Goal: Information Seeking & Learning: Learn about a topic

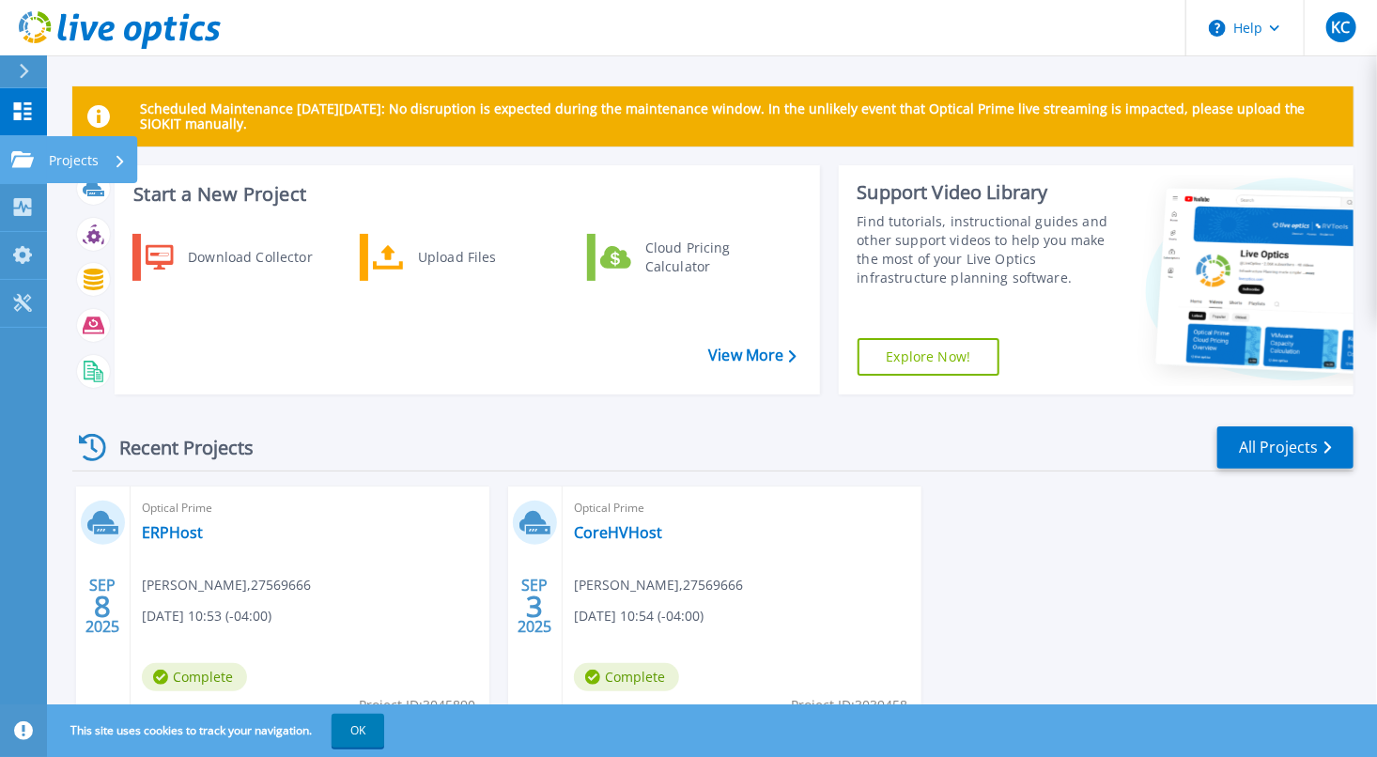
click at [17, 147] on link "Projects Projects" at bounding box center [23, 160] width 47 height 48
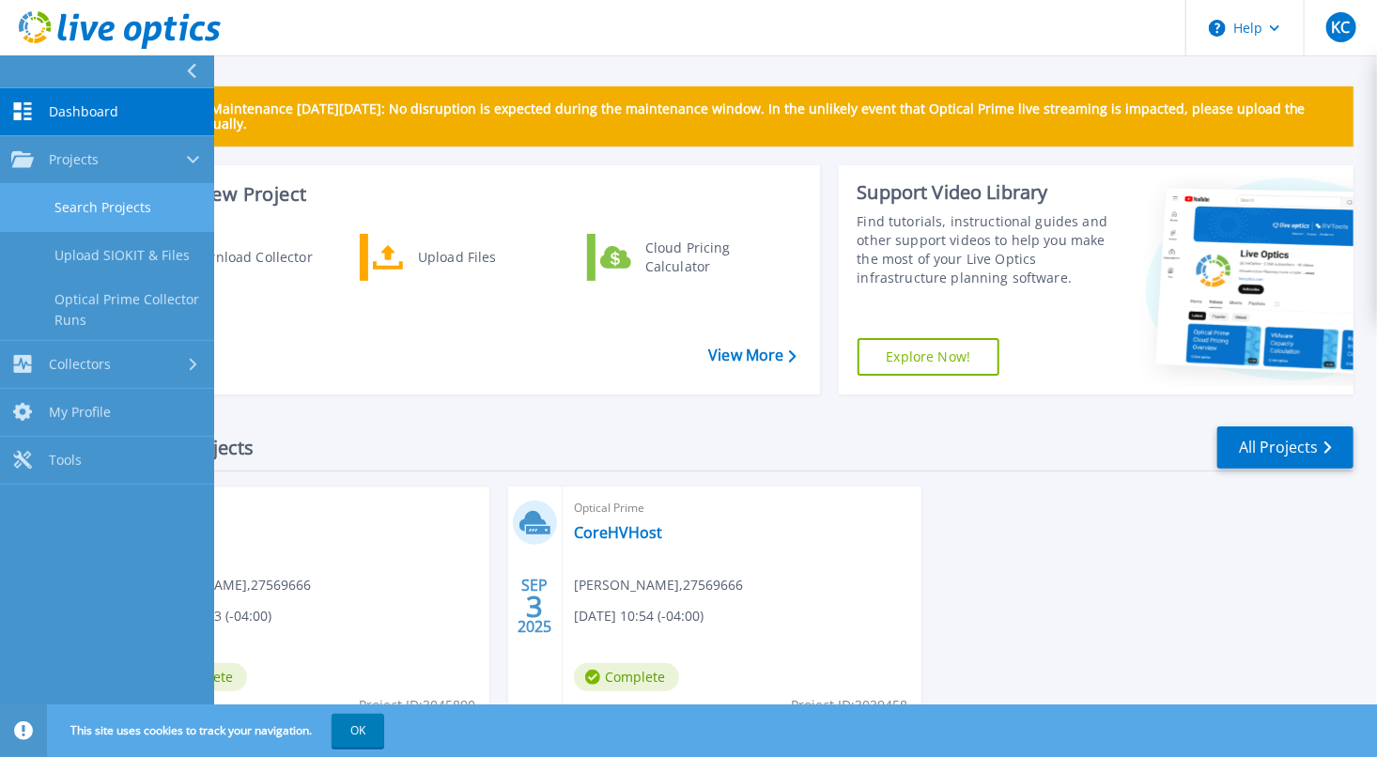
click at [109, 205] on link "Search Projects" at bounding box center [107, 208] width 214 height 48
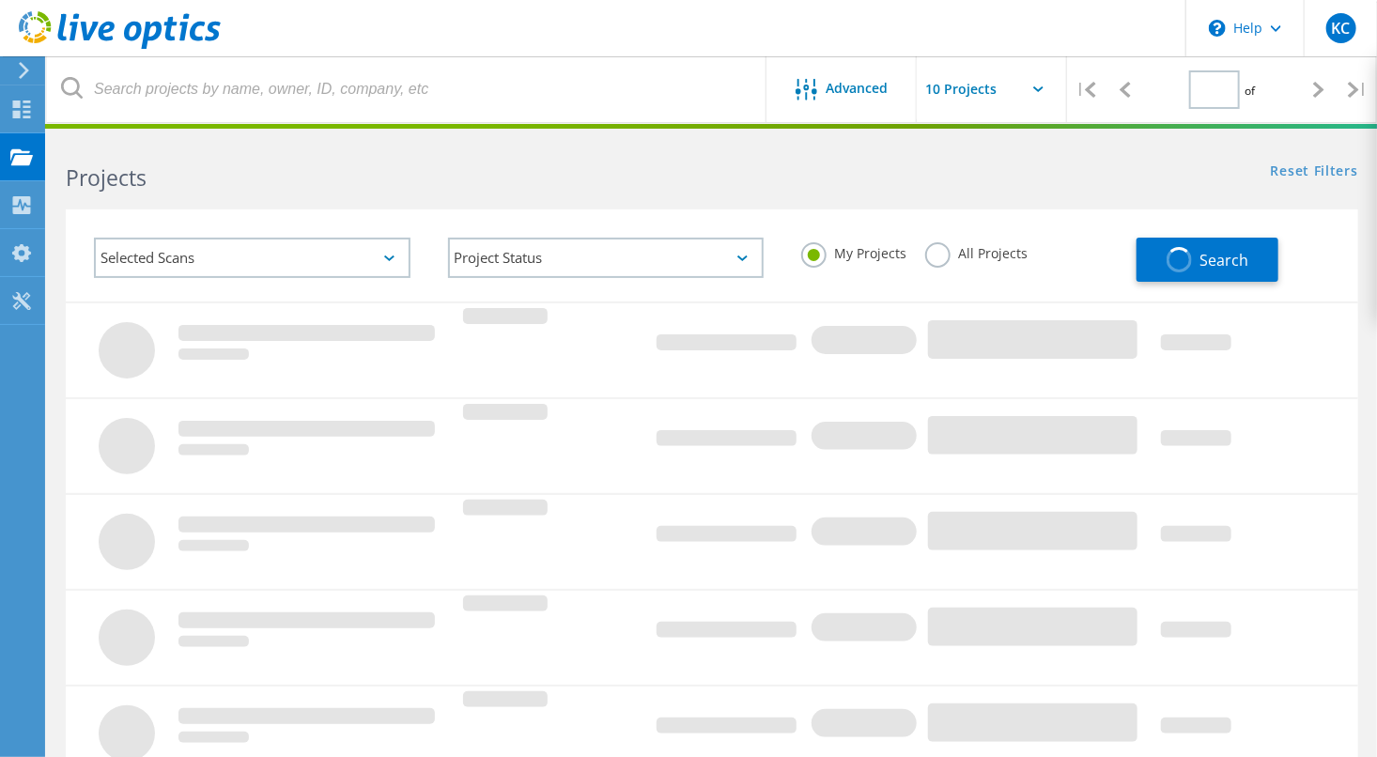
type input "1"
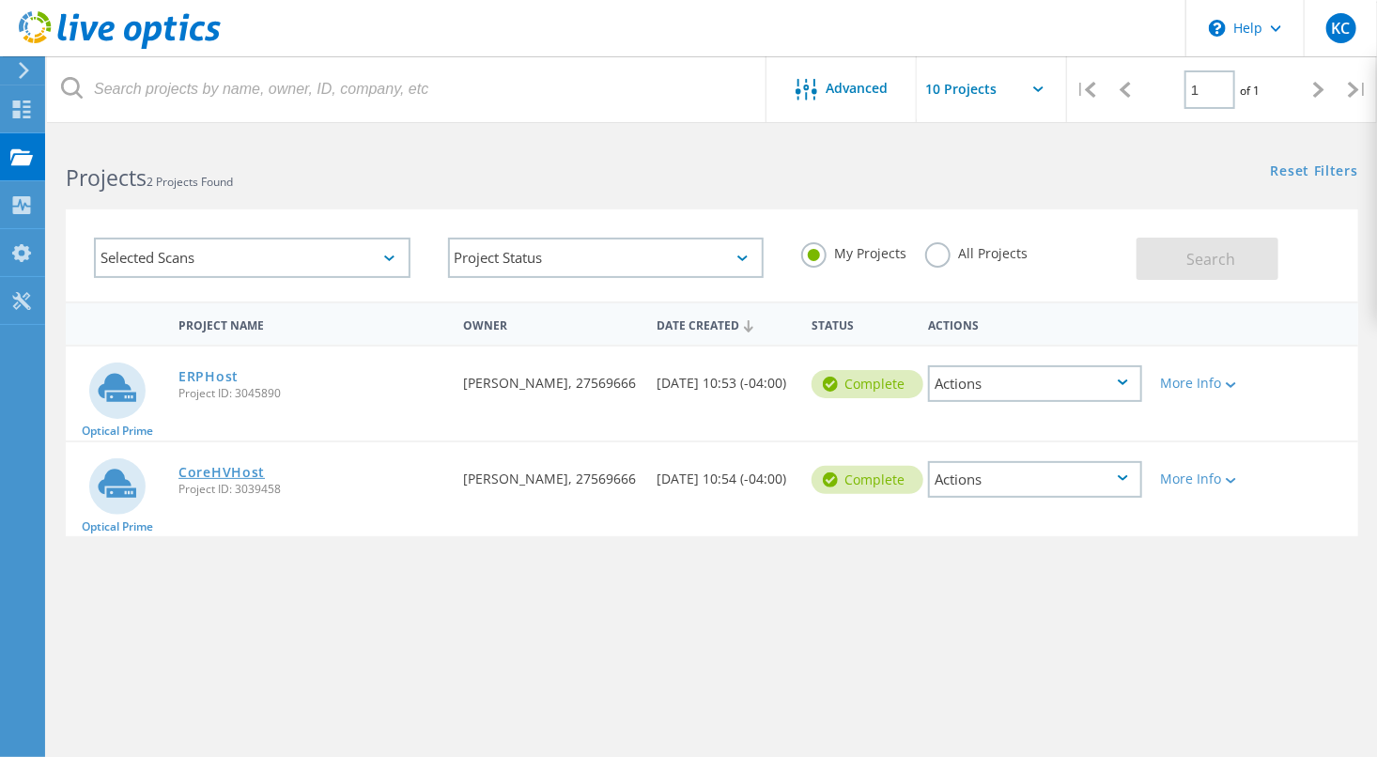
click at [208, 471] on link "CoreHVHost" at bounding box center [221, 472] width 86 height 13
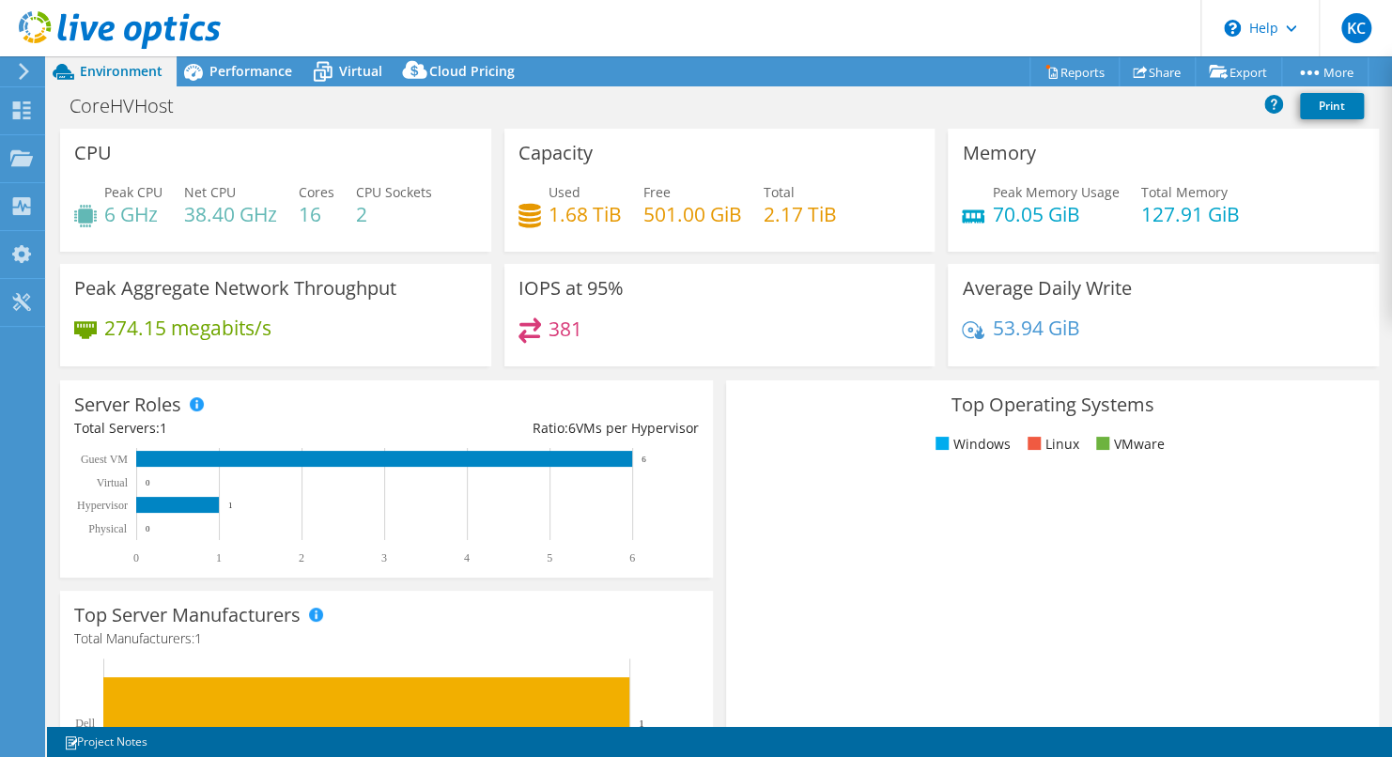
select select "USD"
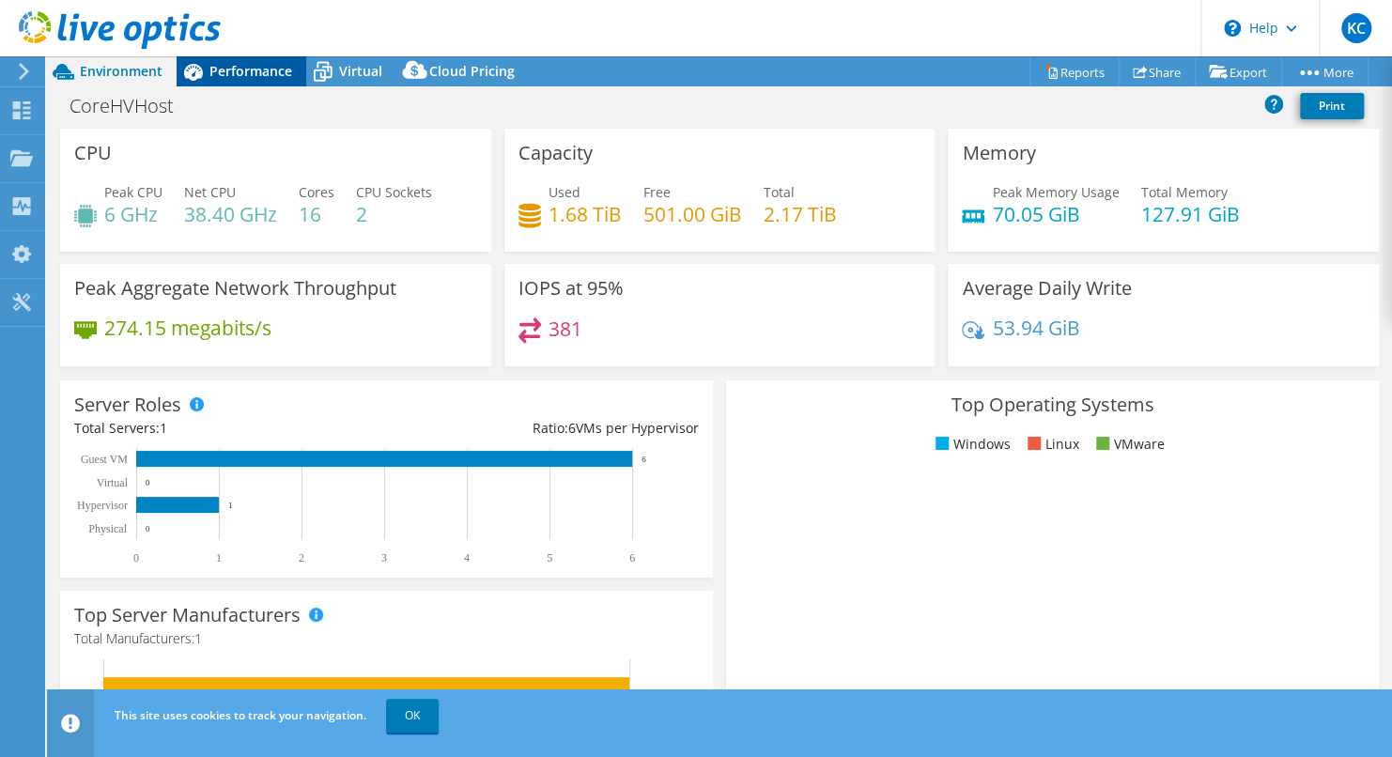
click at [249, 78] on span "Performance" at bounding box center [250, 71] width 83 height 18
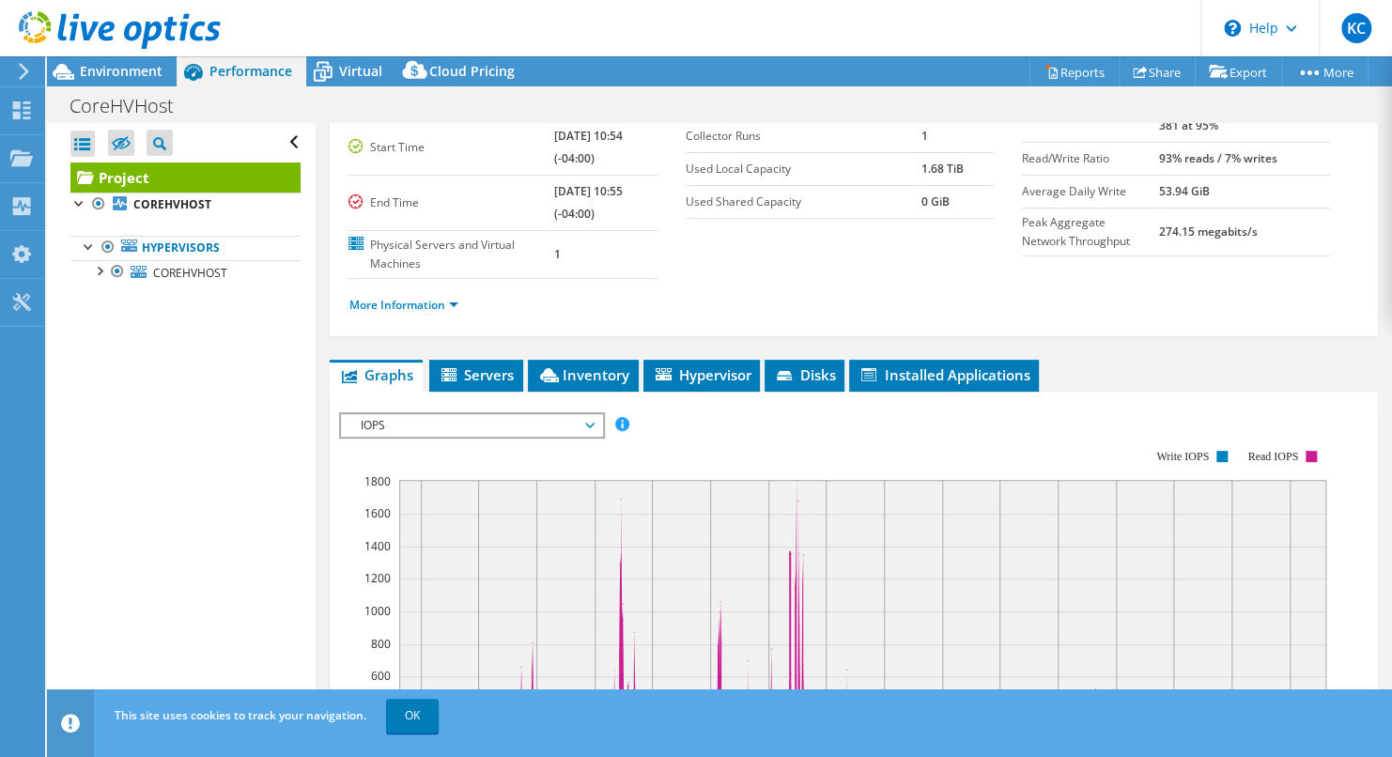
scroll to position [162, 0]
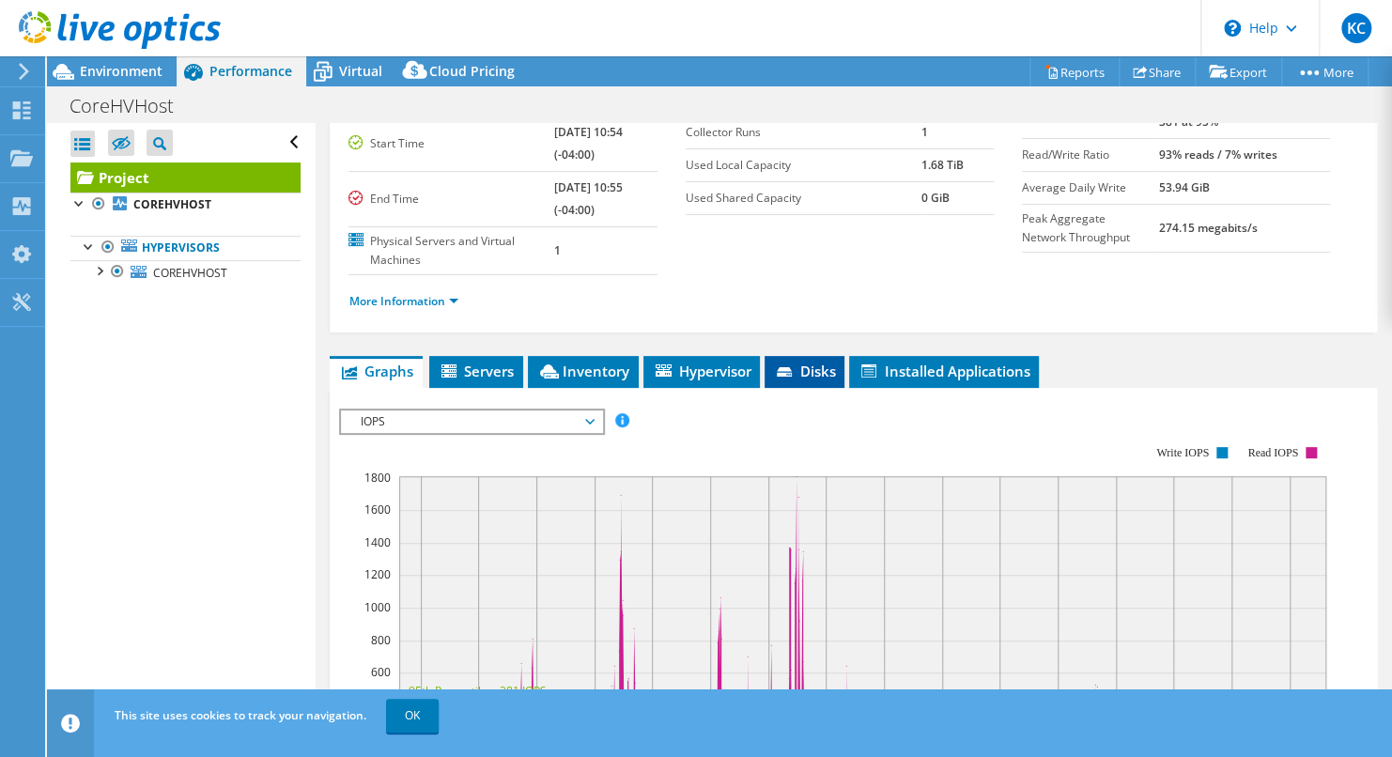
click at [803, 371] on span "Disks" at bounding box center [804, 371] width 61 height 19
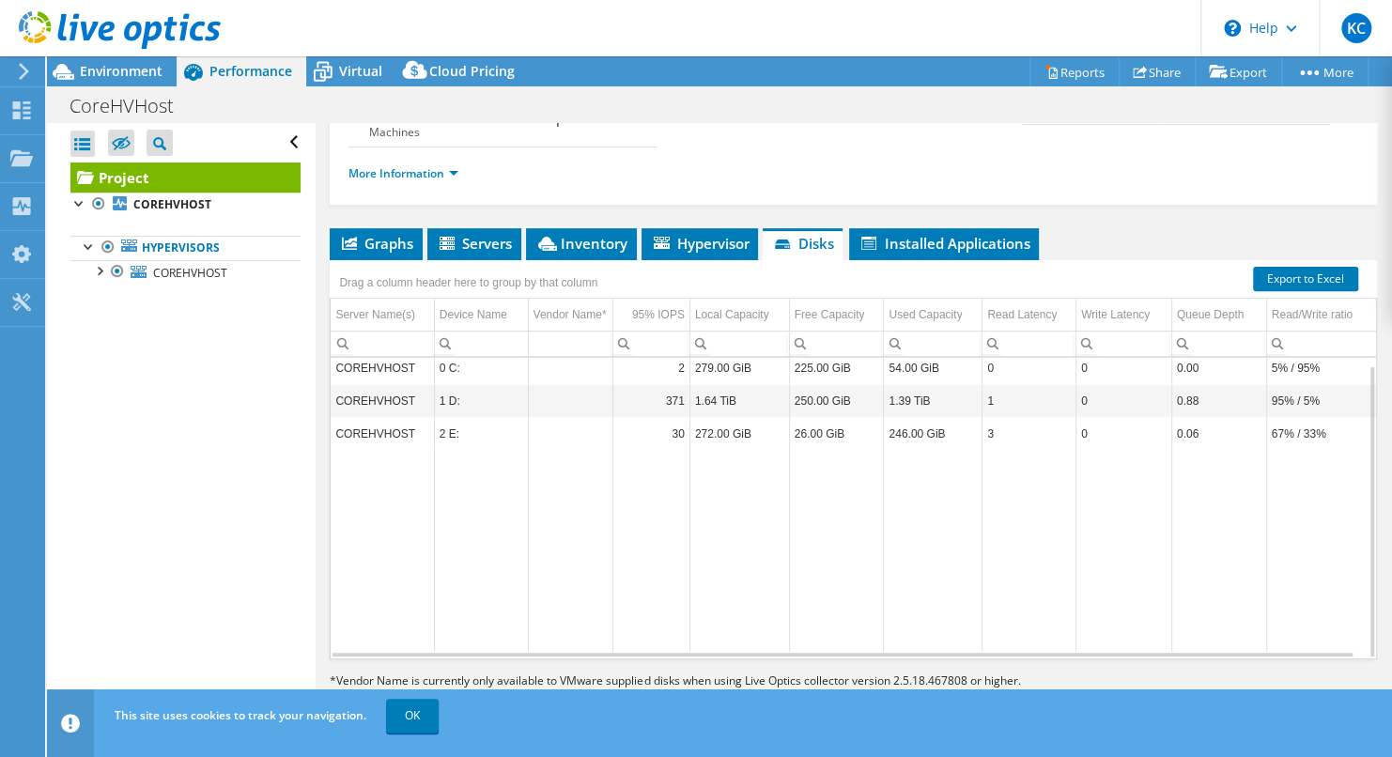
scroll to position [297, 0]
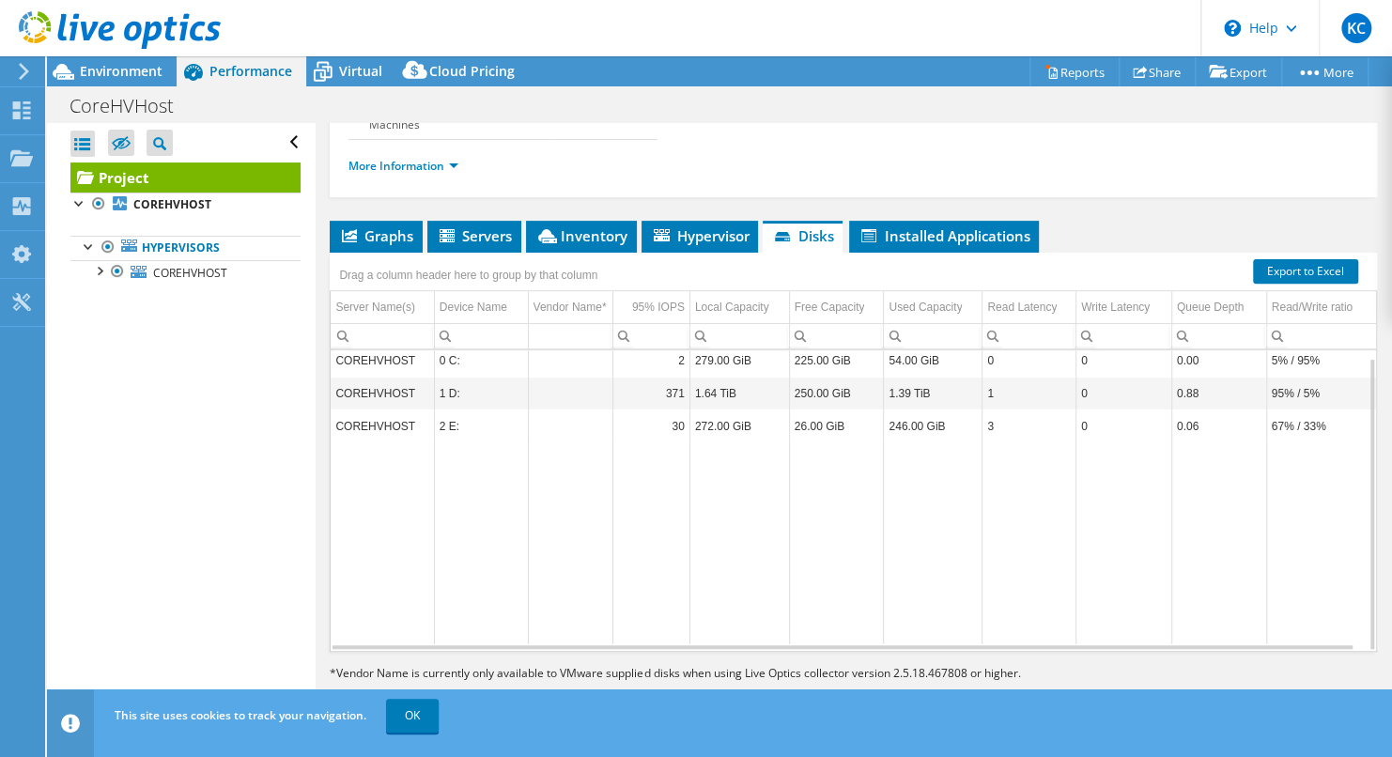
click at [585, 419] on td "Column Vendor Name*, Value" at bounding box center [570, 425] width 85 height 33
click at [1284, 426] on td "67% / 33%" at bounding box center [1321, 425] width 110 height 33
click at [1284, 423] on td "67% / 33%" at bounding box center [1321, 425] width 110 height 33
click at [529, 397] on td "Column Vendor Name*, Value" at bounding box center [570, 393] width 85 height 33
click at [727, 389] on td "1.64 TiB" at bounding box center [739, 393] width 100 height 33
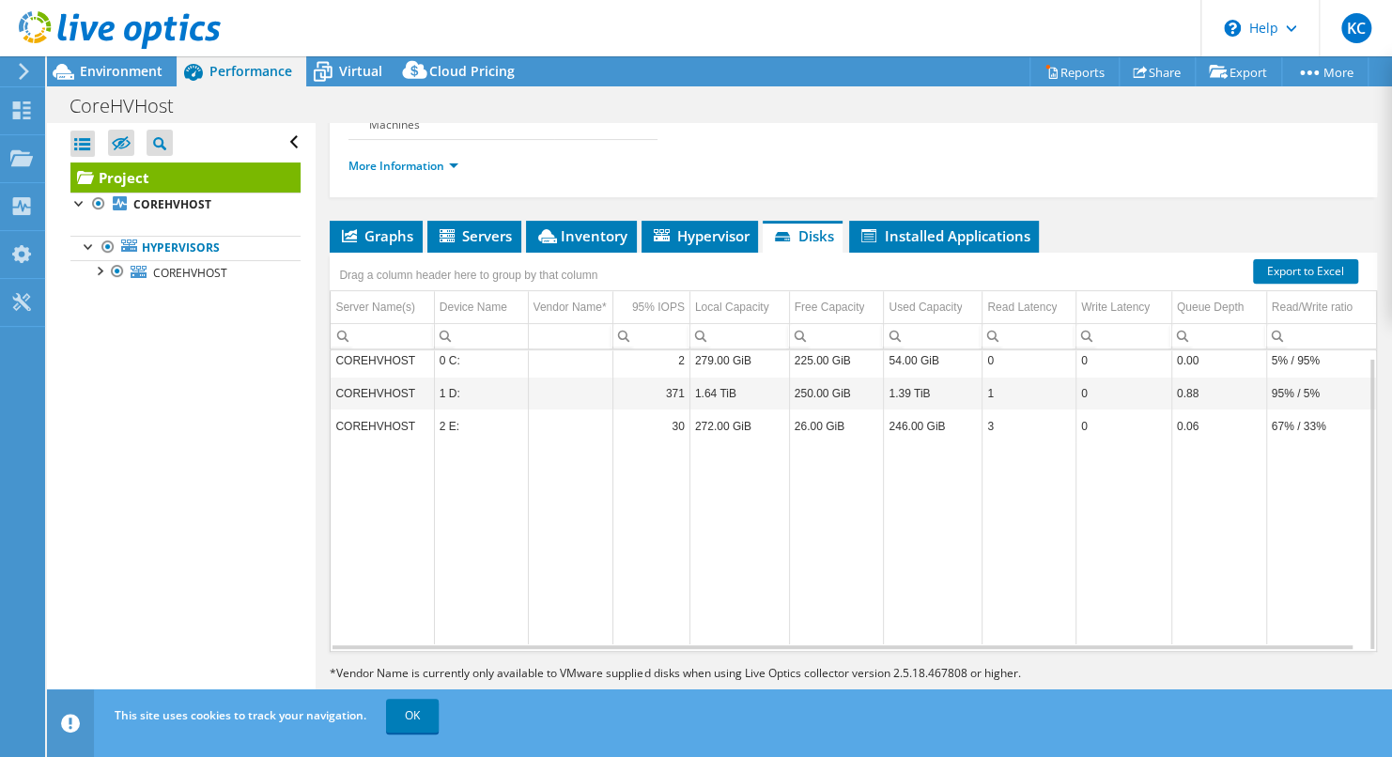
click at [1274, 390] on td "95% / 5%" at bounding box center [1321, 393] width 110 height 33
click at [1304, 396] on td "95% / 5%" at bounding box center [1321, 393] width 110 height 33
click at [1273, 419] on td "67% / 33%" at bounding box center [1321, 425] width 110 height 33
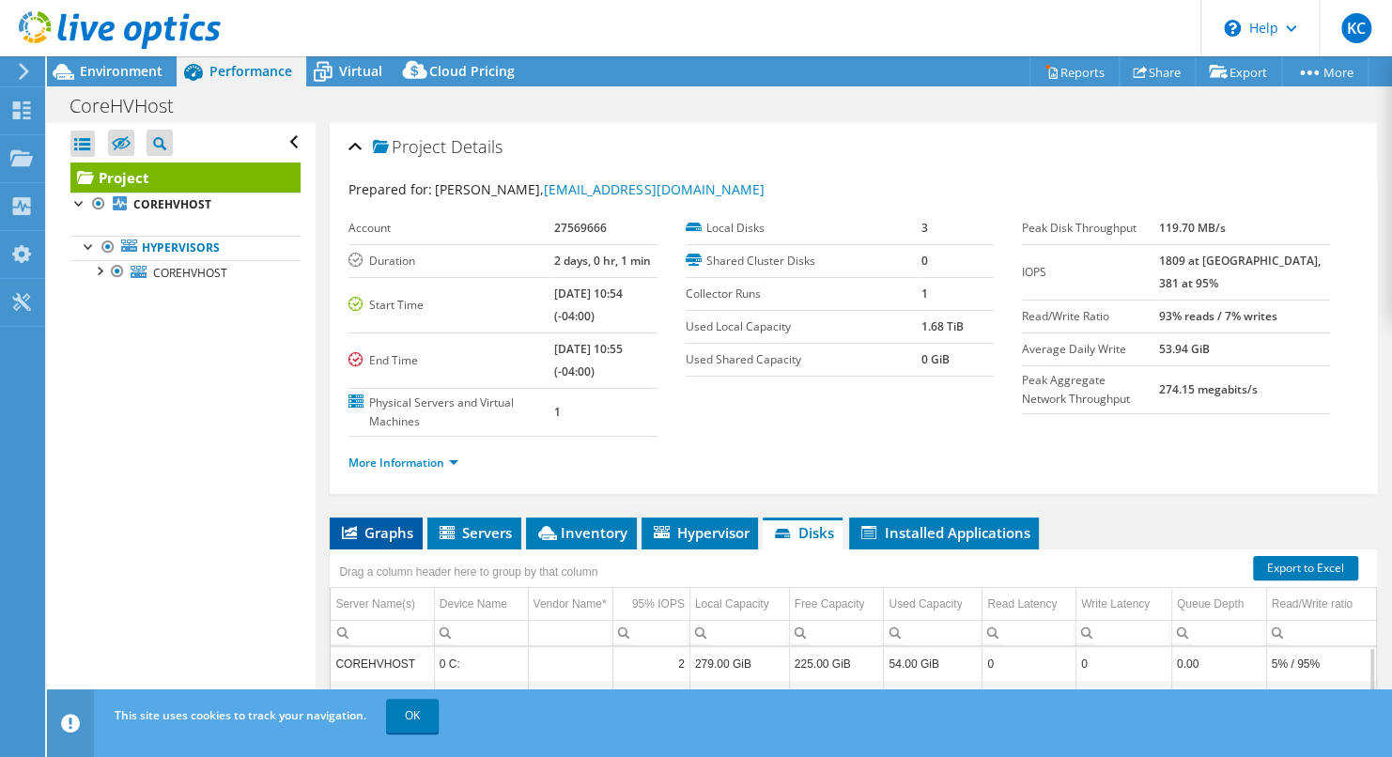
click at [390, 532] on span "Graphs" at bounding box center [376, 532] width 74 height 19
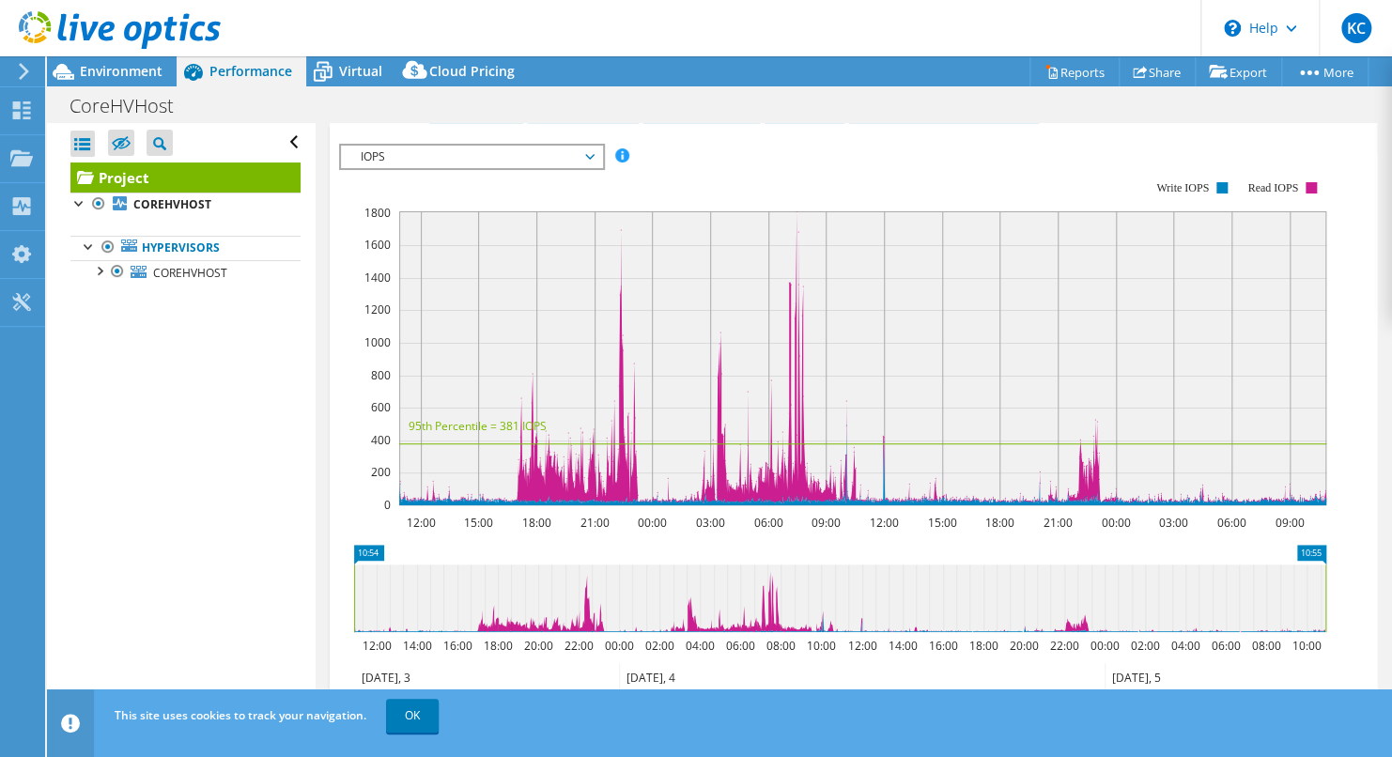
scroll to position [406, 0]
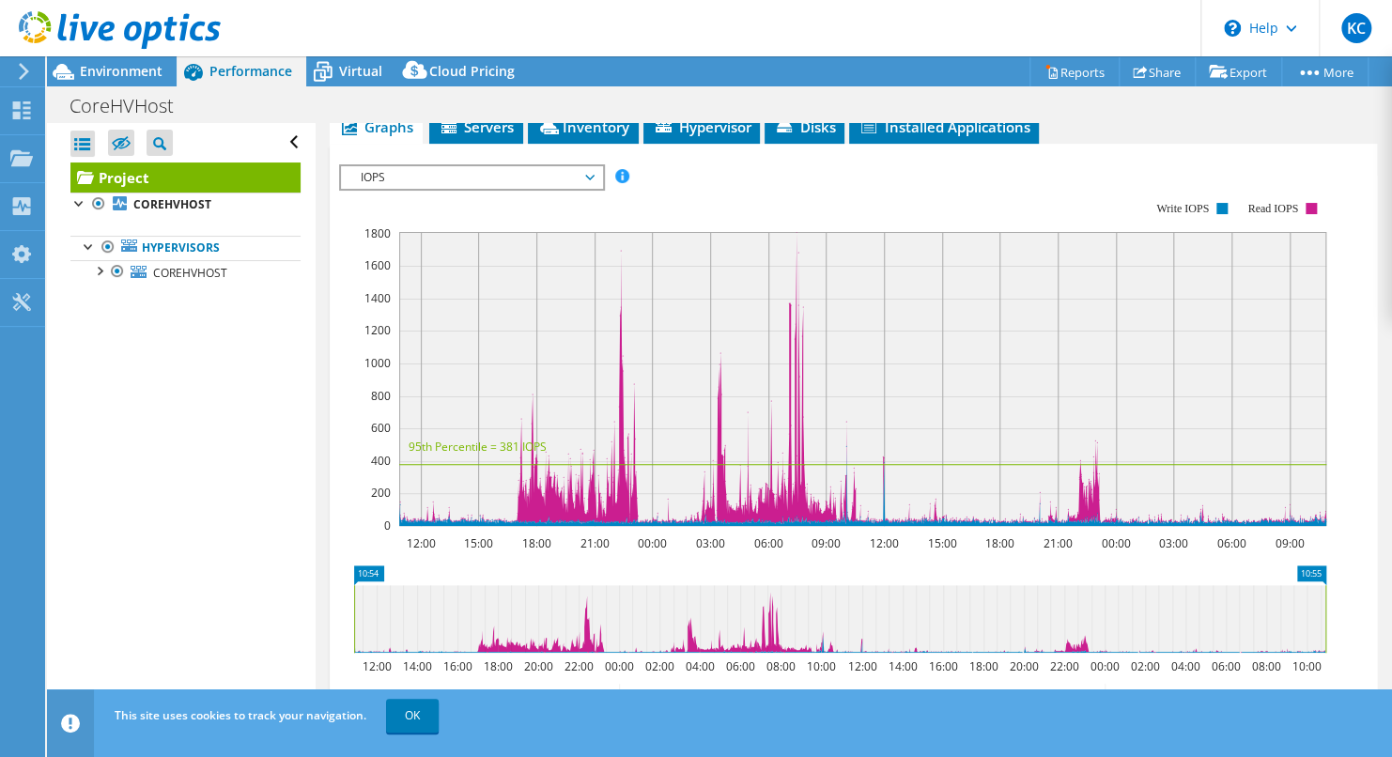
click at [591, 166] on span "IOPS" at bounding box center [470, 177] width 241 height 23
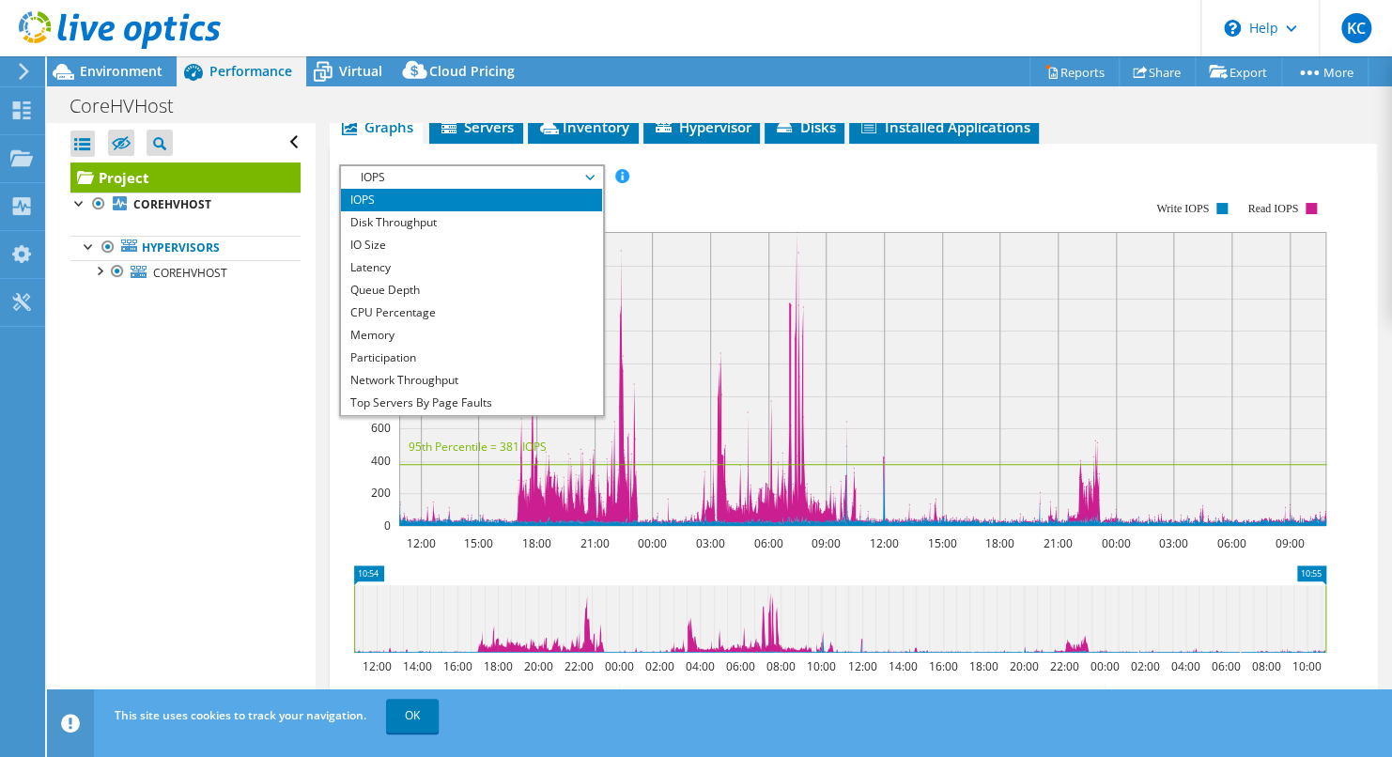
click at [579, 173] on span "IOPS" at bounding box center [470, 177] width 241 height 23
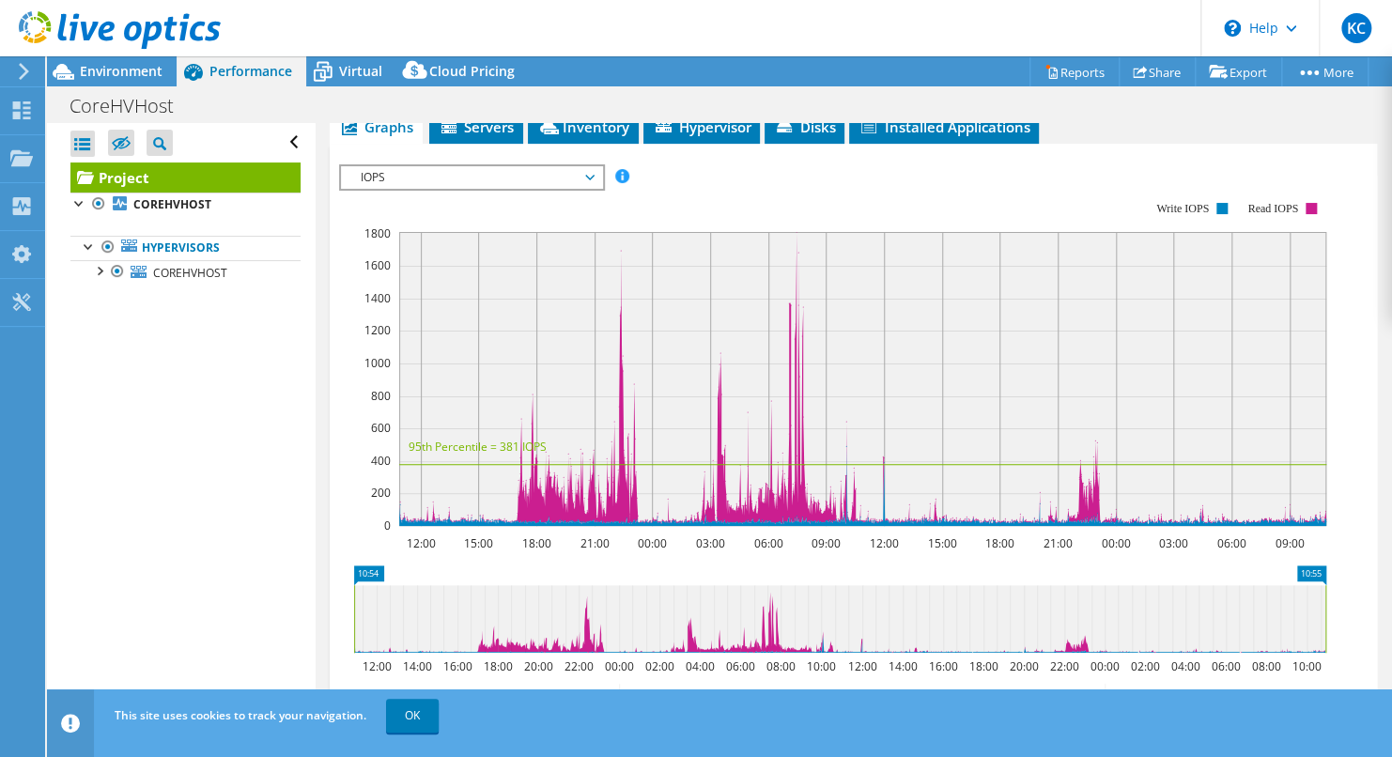
click at [597, 168] on span "IOPS" at bounding box center [471, 177] width 260 height 23
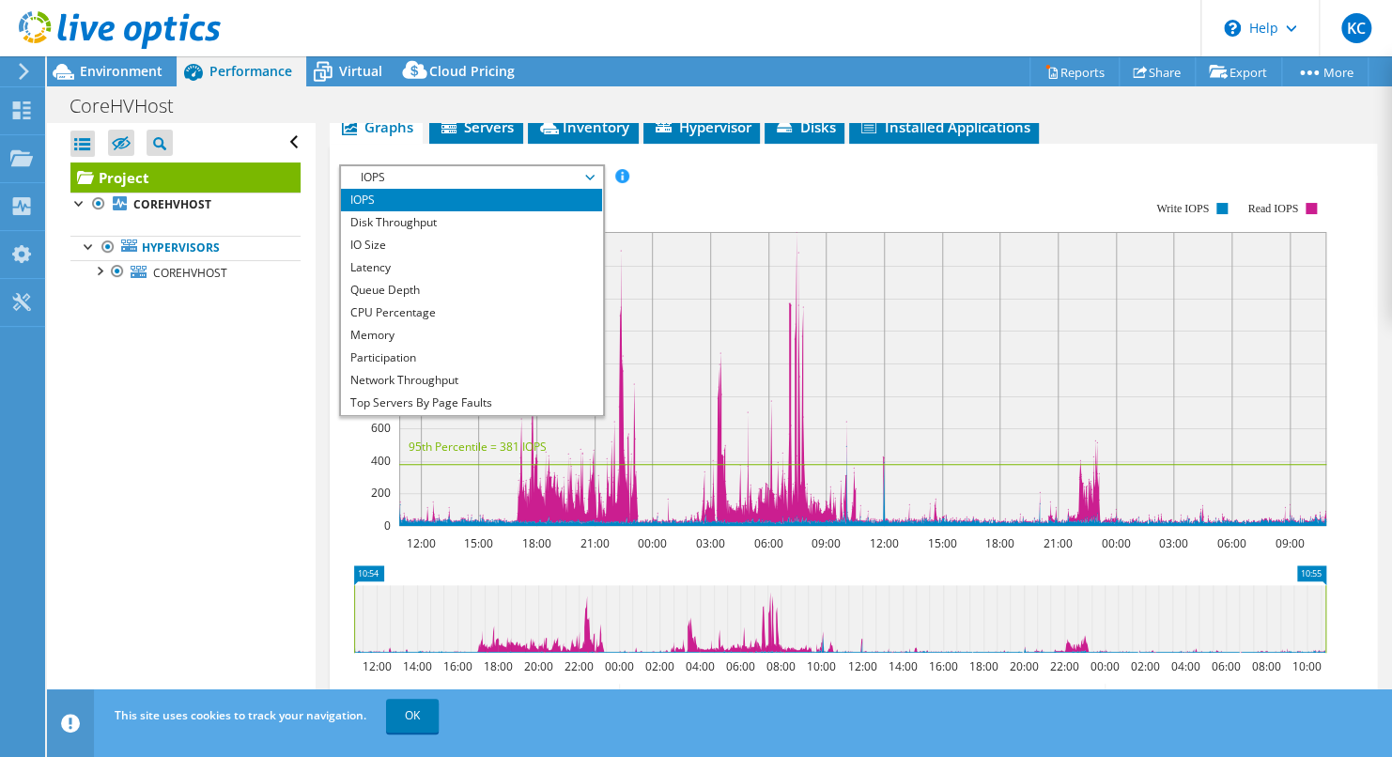
click at [597, 168] on span "IOPS" at bounding box center [471, 177] width 260 height 23
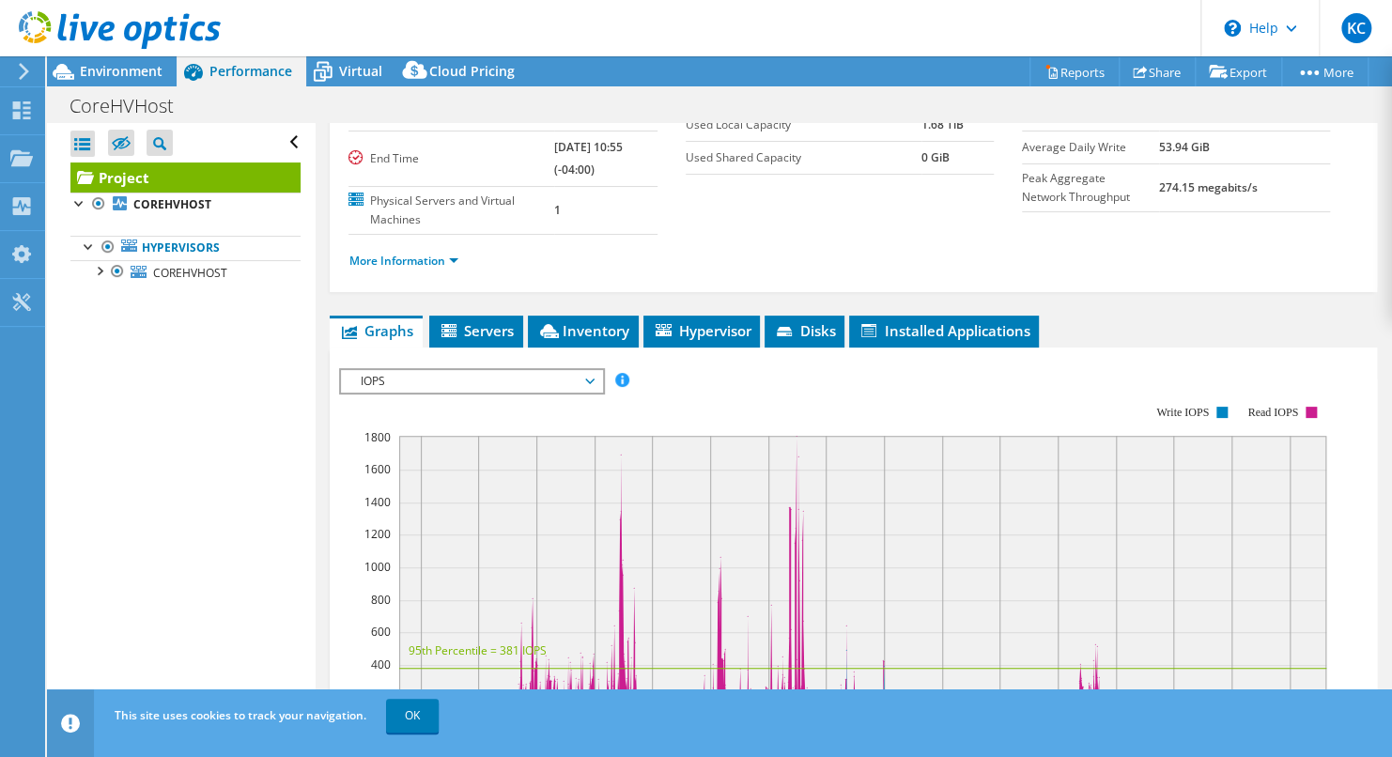
scroll to position [0, 0]
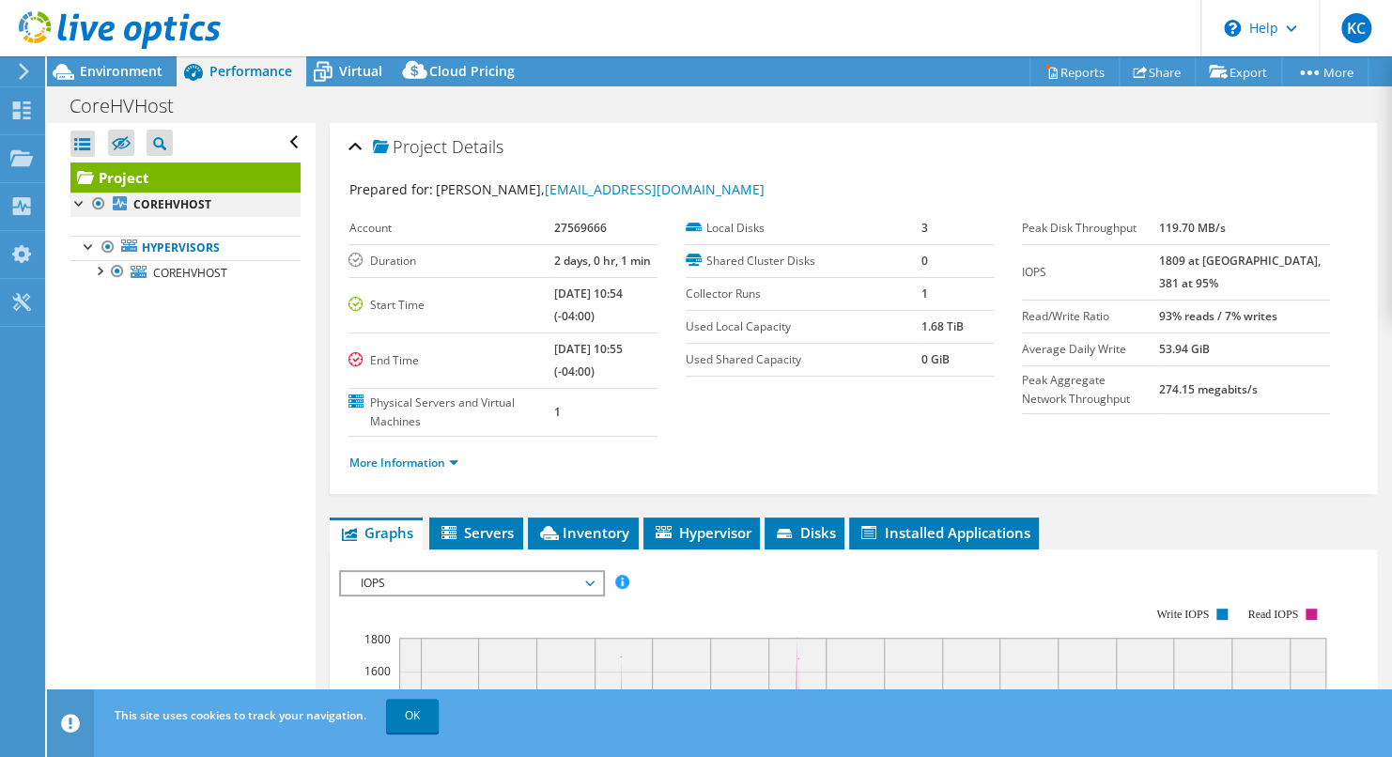
click at [81, 199] on div at bounding box center [79, 202] width 19 height 19
click at [70, 201] on div at bounding box center [79, 202] width 19 height 19
click at [80, 207] on div at bounding box center [79, 202] width 19 height 19
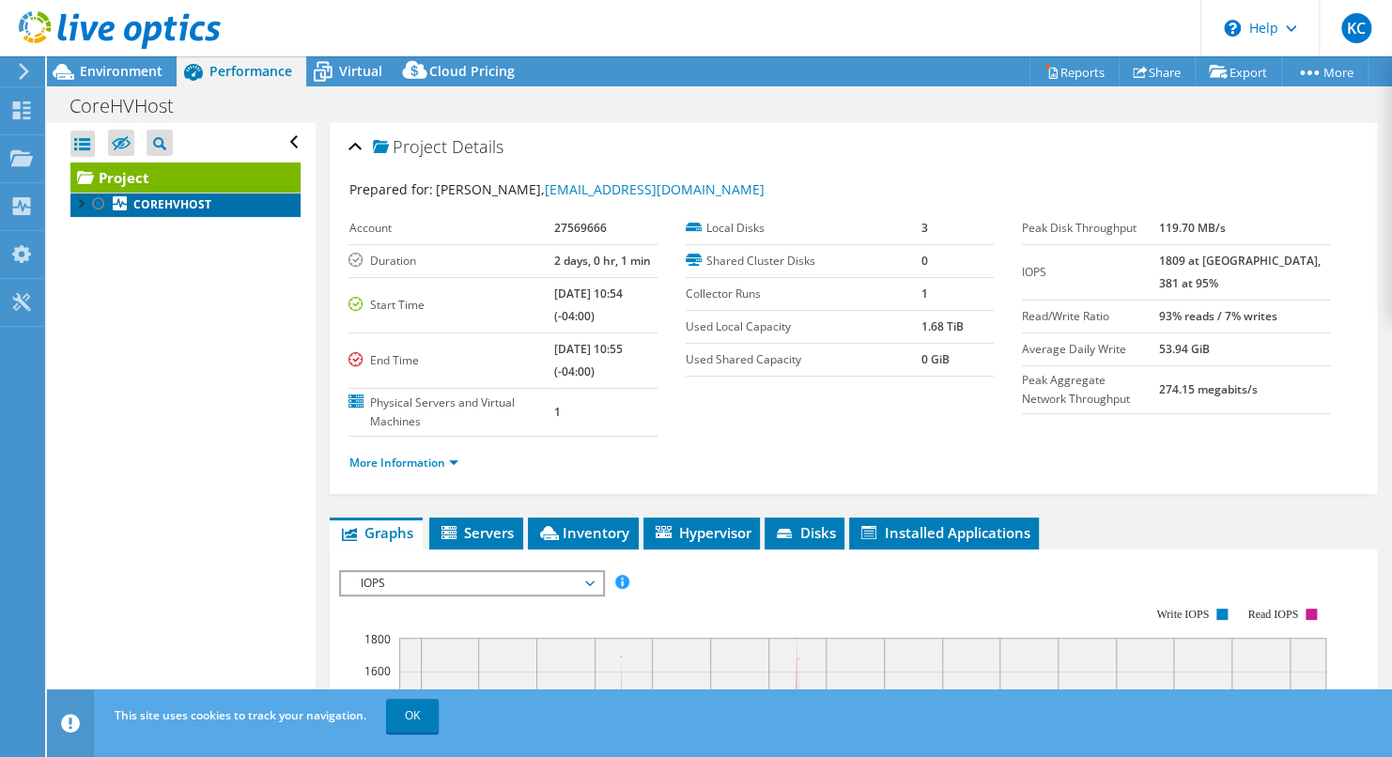
click at [84, 210] on link "COREHVHOST" at bounding box center [185, 205] width 230 height 24
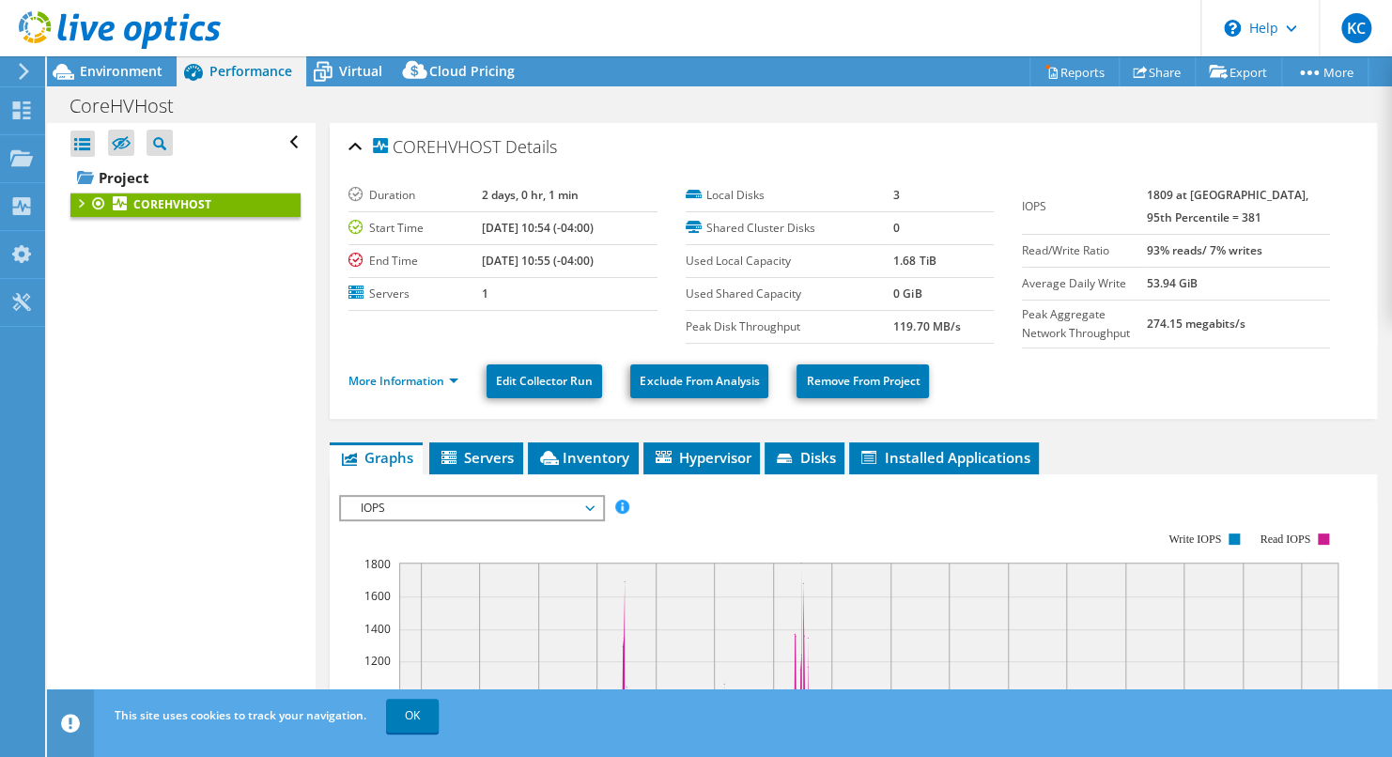
click at [83, 201] on div at bounding box center [79, 202] width 19 height 19
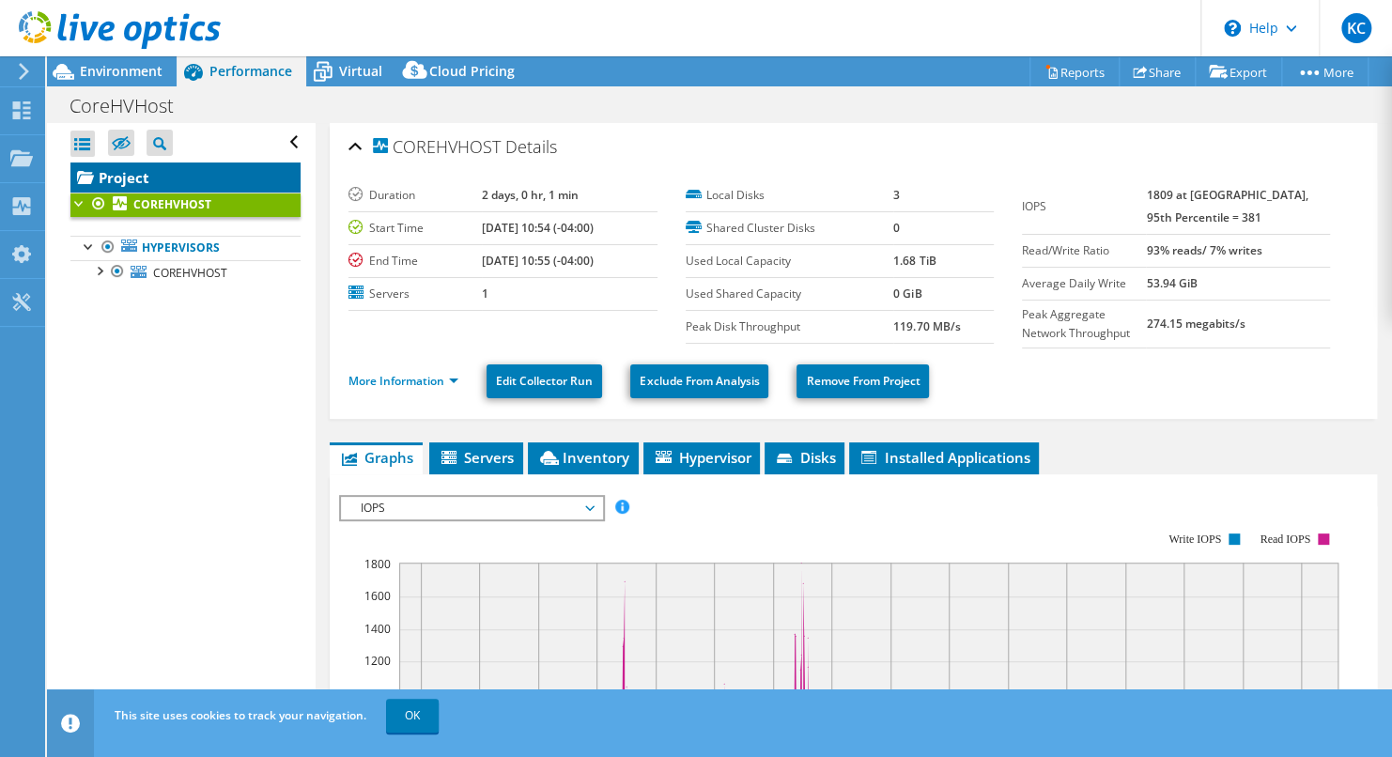
click at [122, 182] on link "Project" at bounding box center [185, 177] width 230 height 30
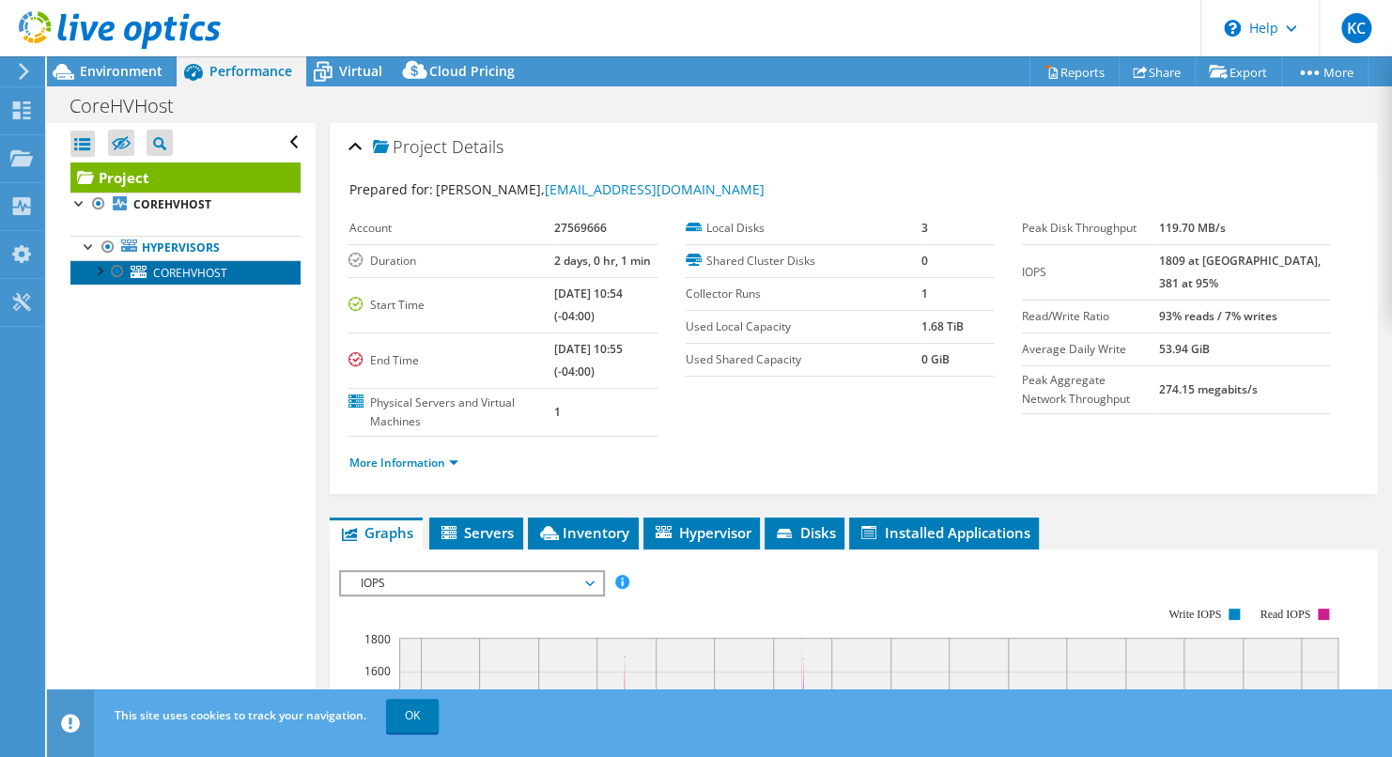
click at [161, 272] on span "COREHVHOST" at bounding box center [190, 273] width 74 height 16
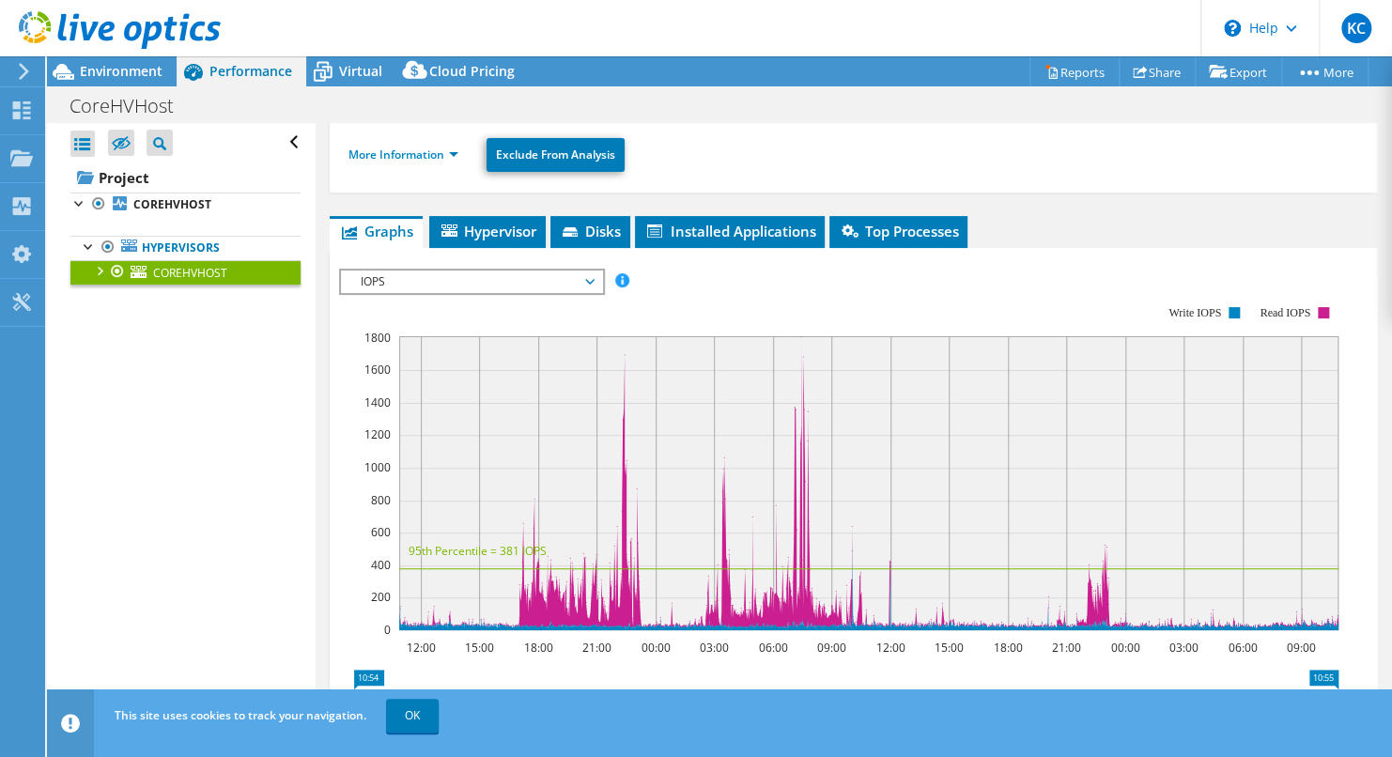
scroll to position [209, 0]
click at [562, 279] on span "IOPS" at bounding box center [470, 281] width 241 height 23
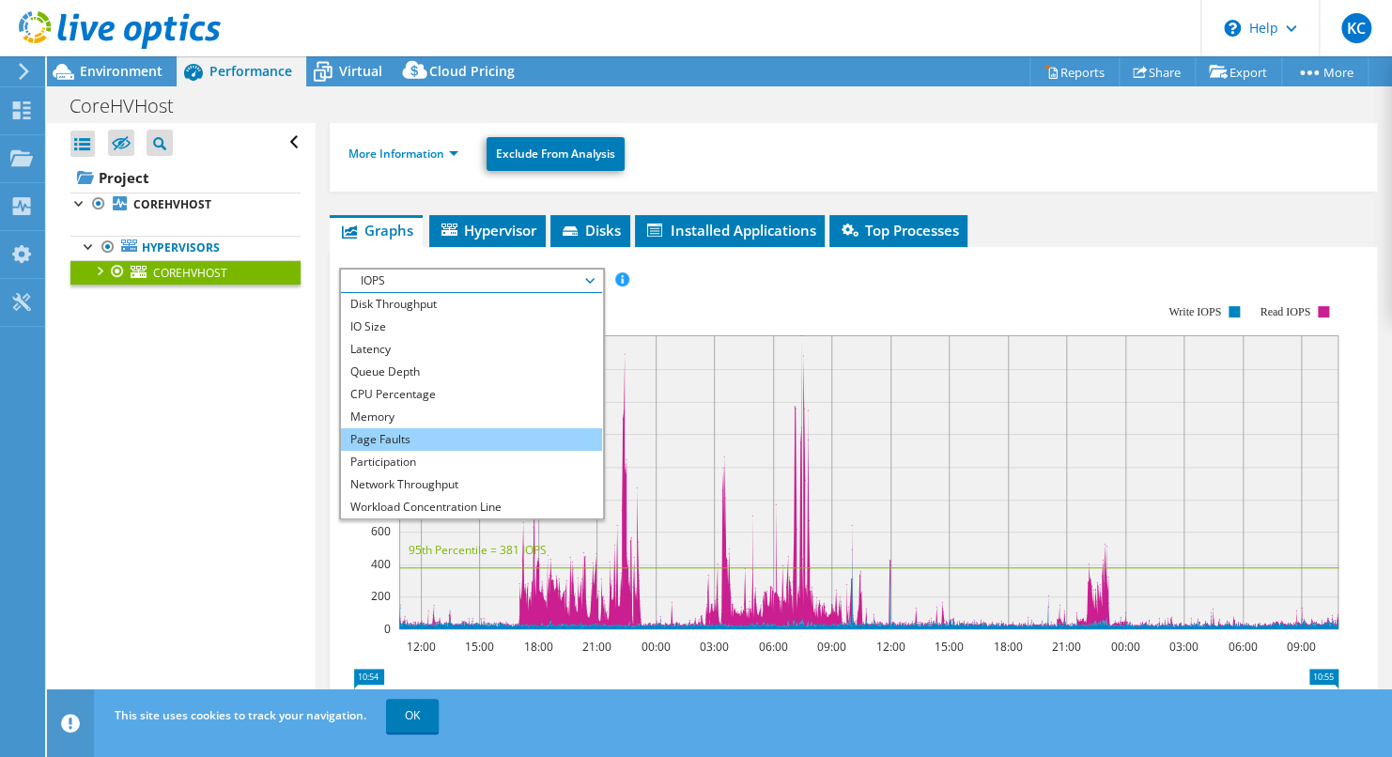
scroll to position [0, 0]
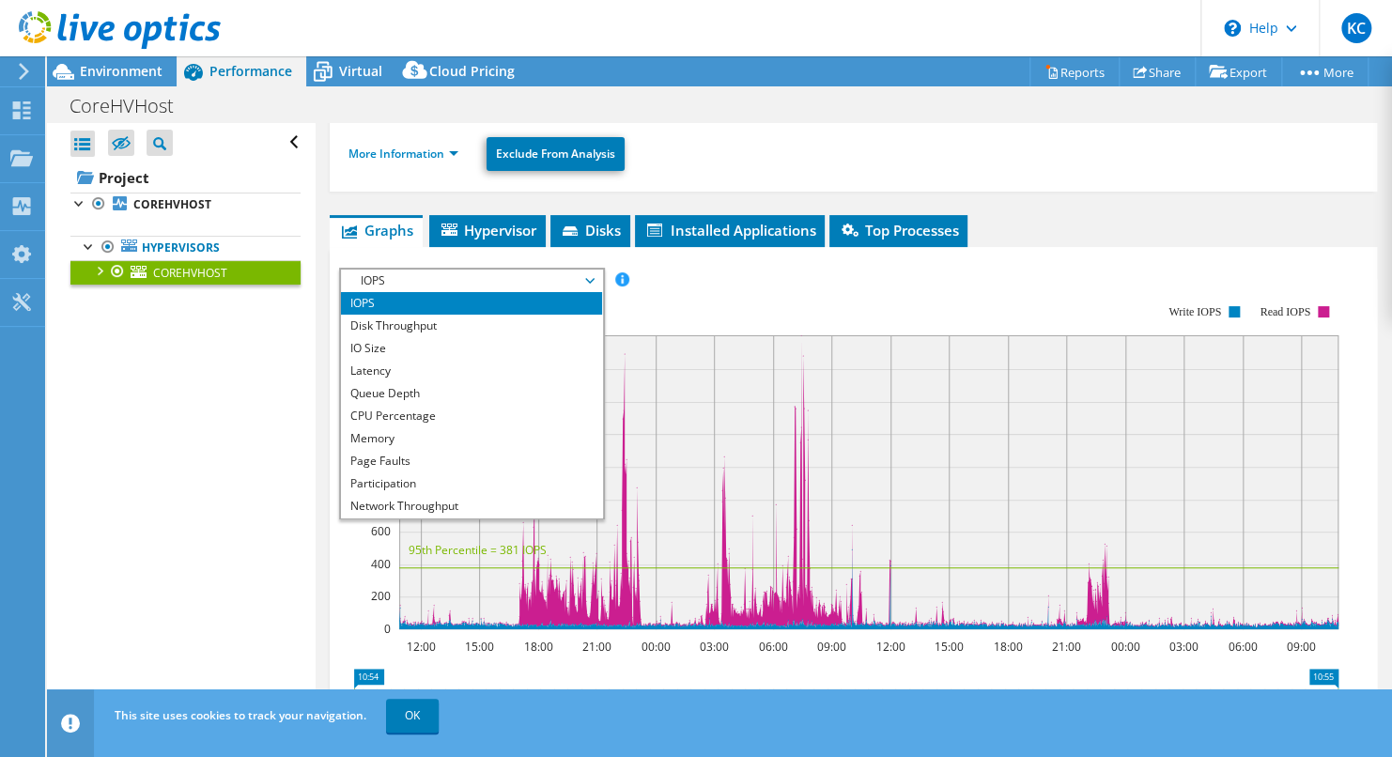
click at [777, 309] on rect at bounding box center [838, 467] width 999 height 376
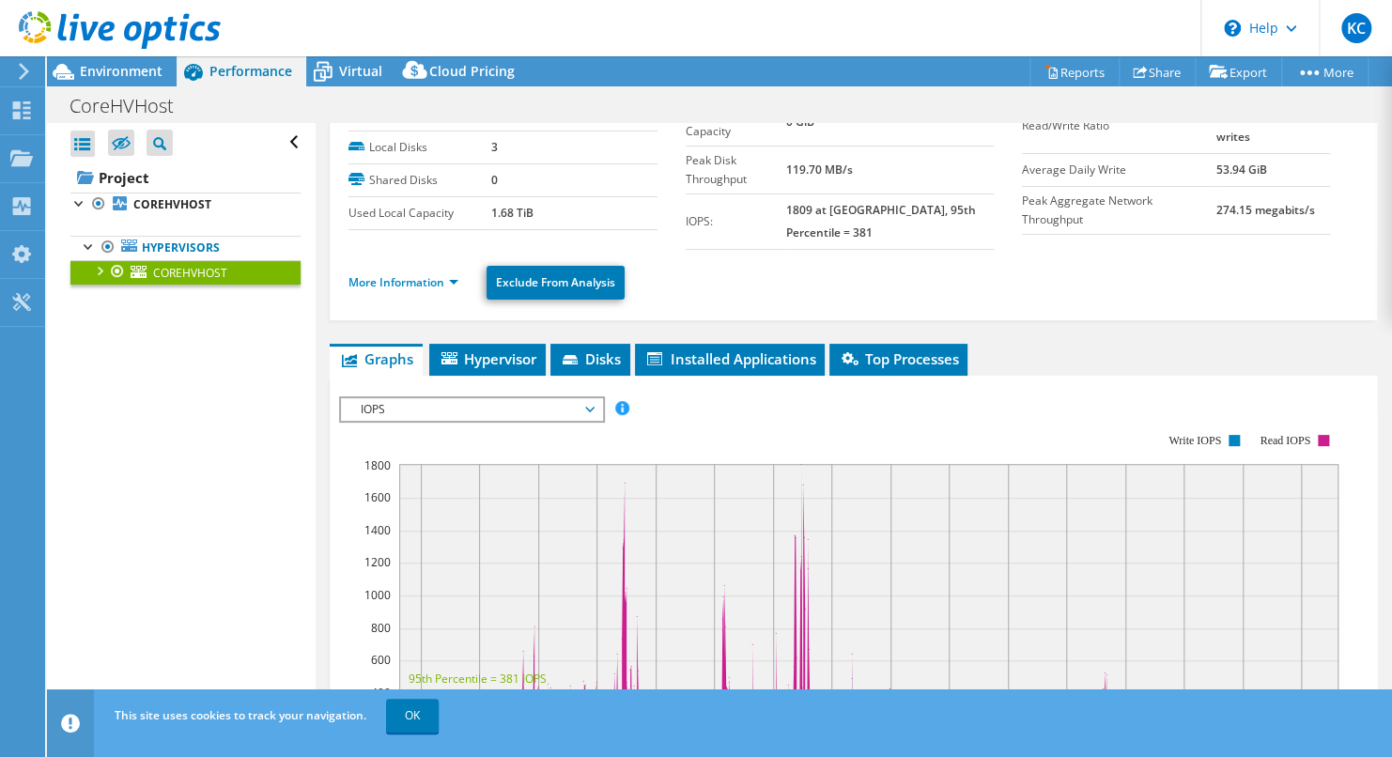
scroll to position [77, 0]
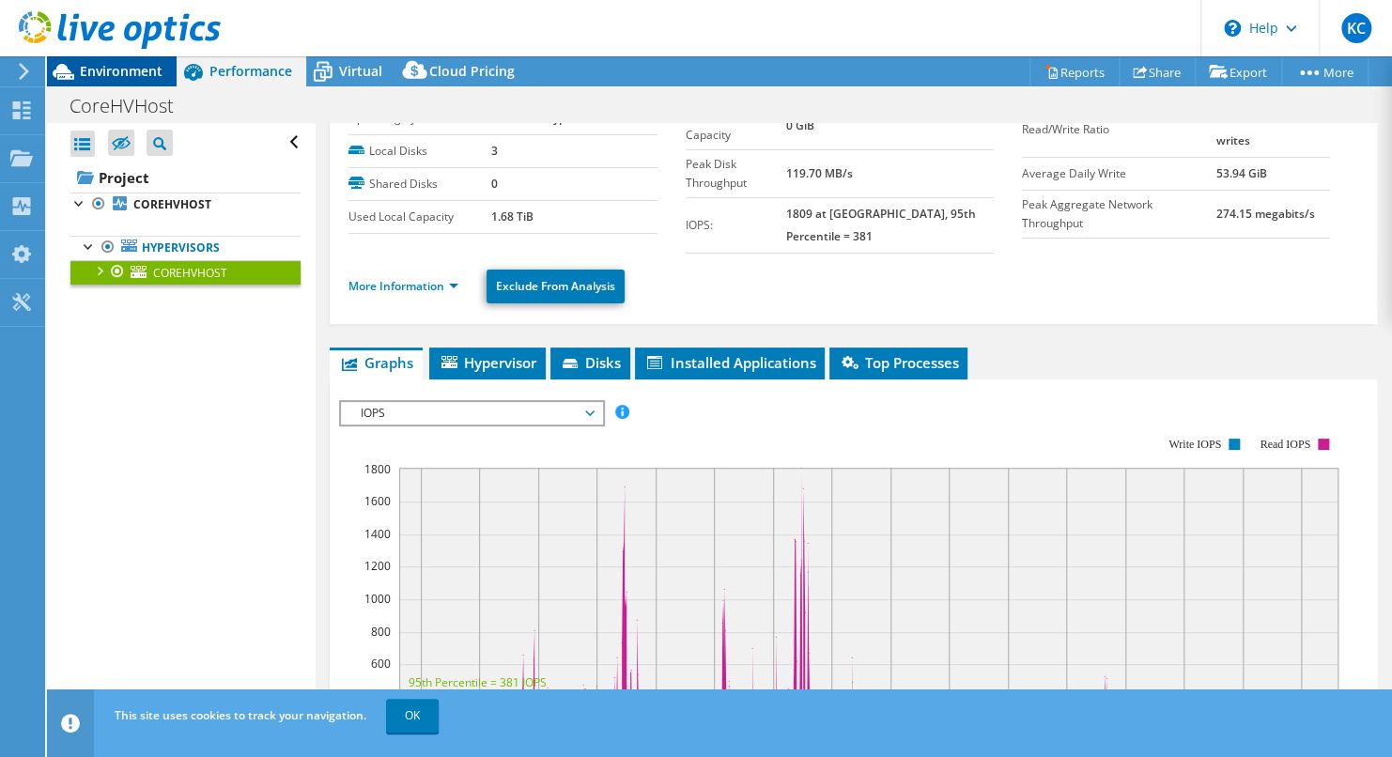
click at [121, 84] on div "Environment" at bounding box center [112, 71] width 130 height 30
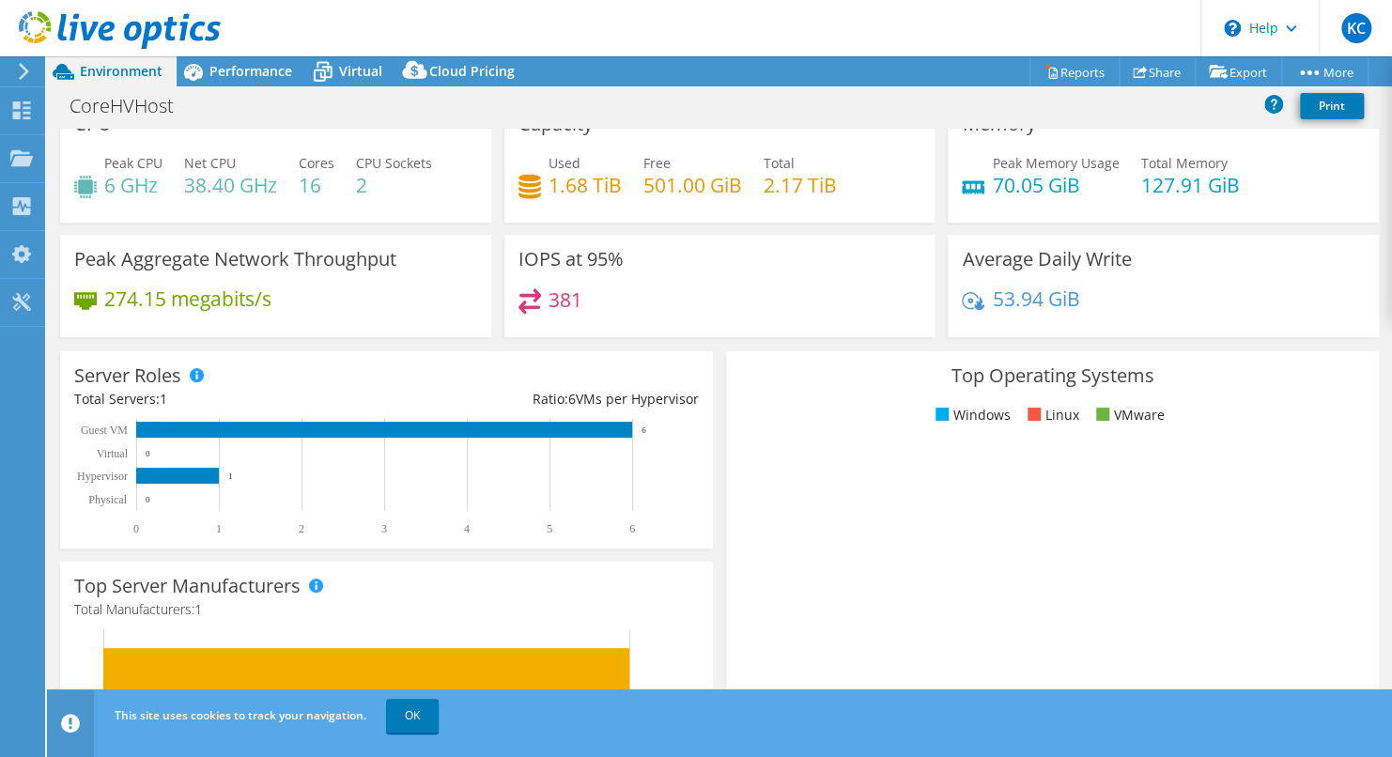
scroll to position [0, 0]
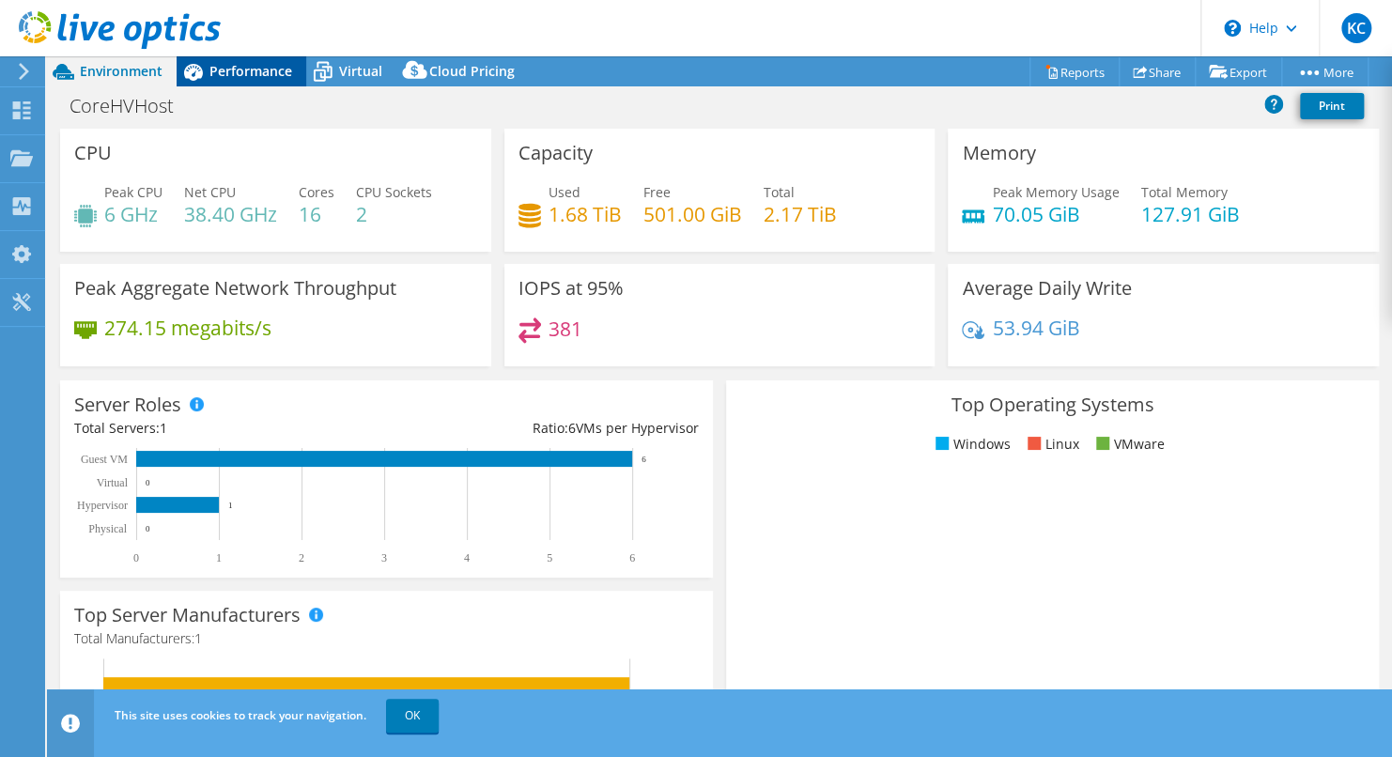
click at [256, 76] on span "Performance" at bounding box center [250, 71] width 83 height 18
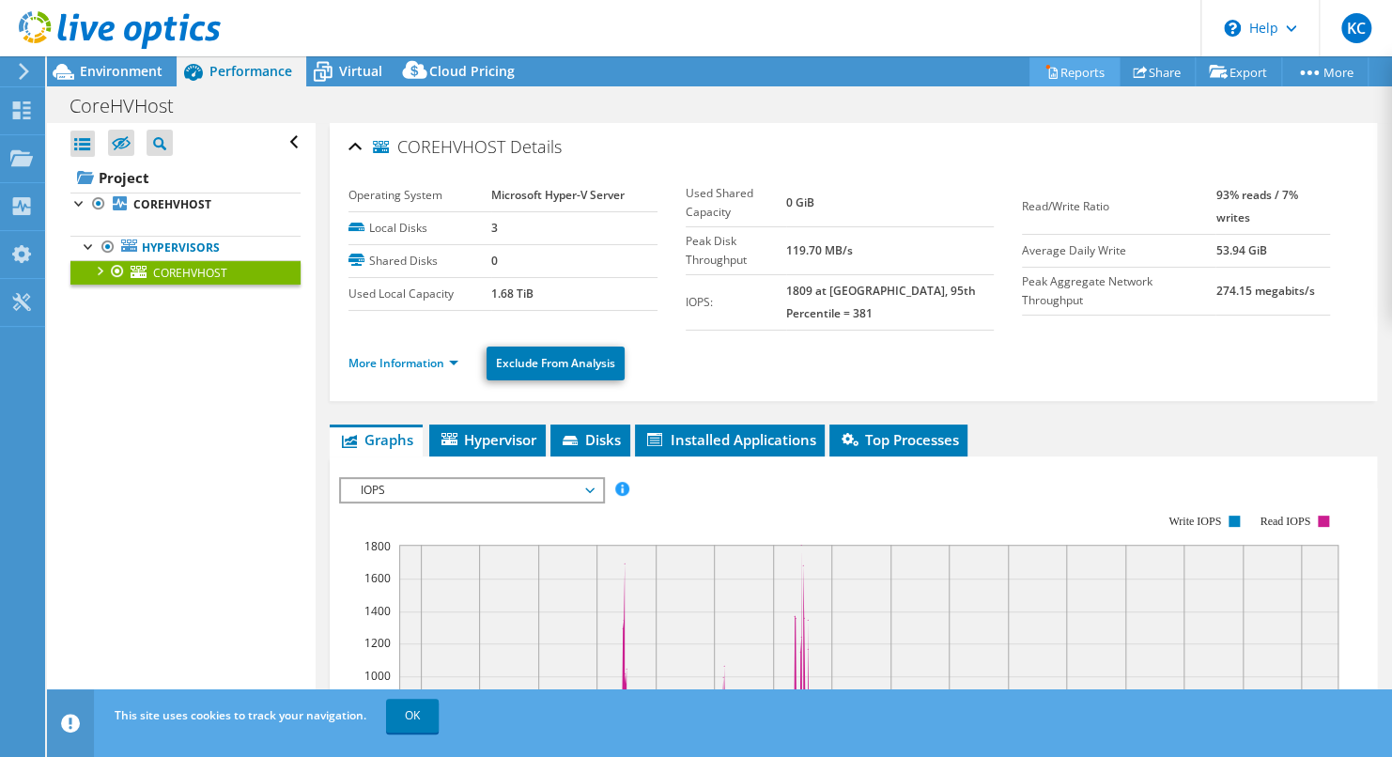
click at [1065, 76] on link "Reports" at bounding box center [1074, 71] width 90 height 29
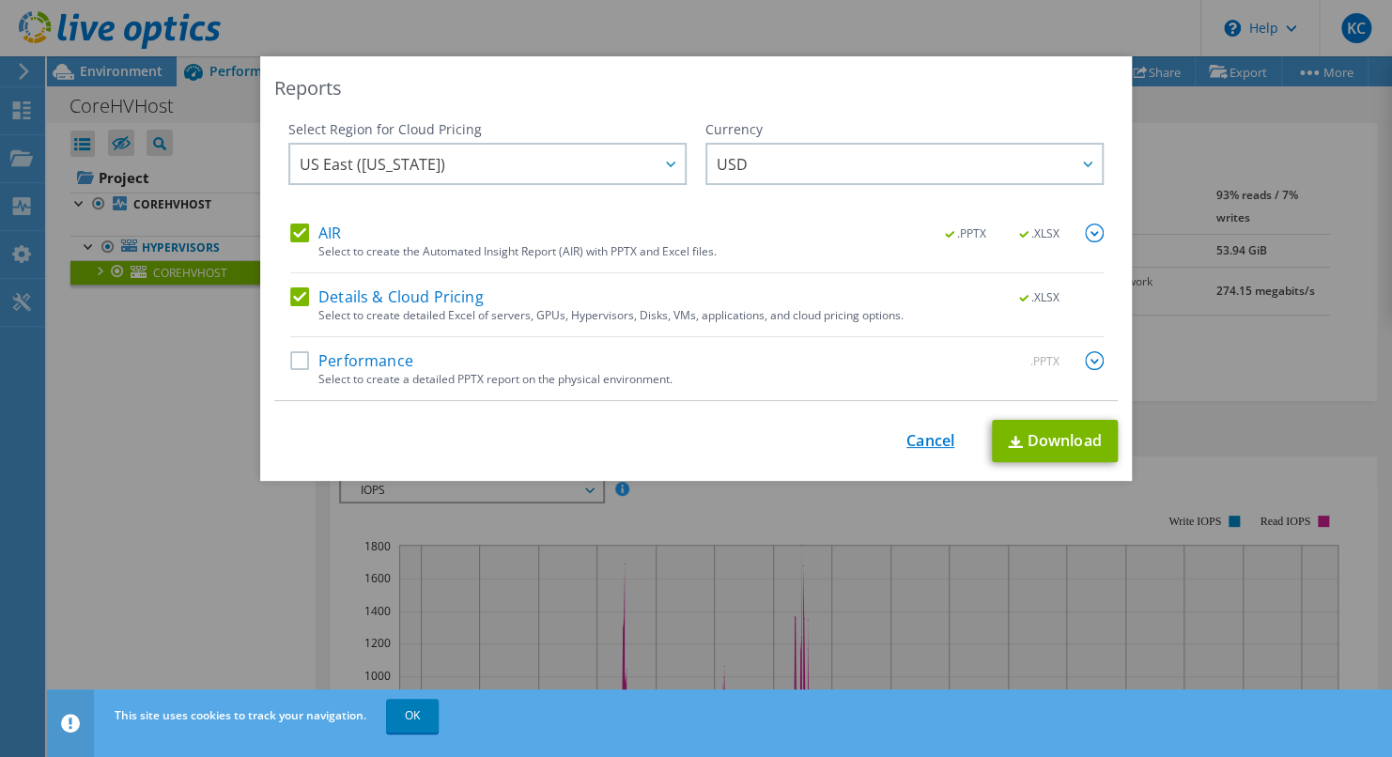
click at [925, 443] on link "Cancel" at bounding box center [930, 441] width 48 height 18
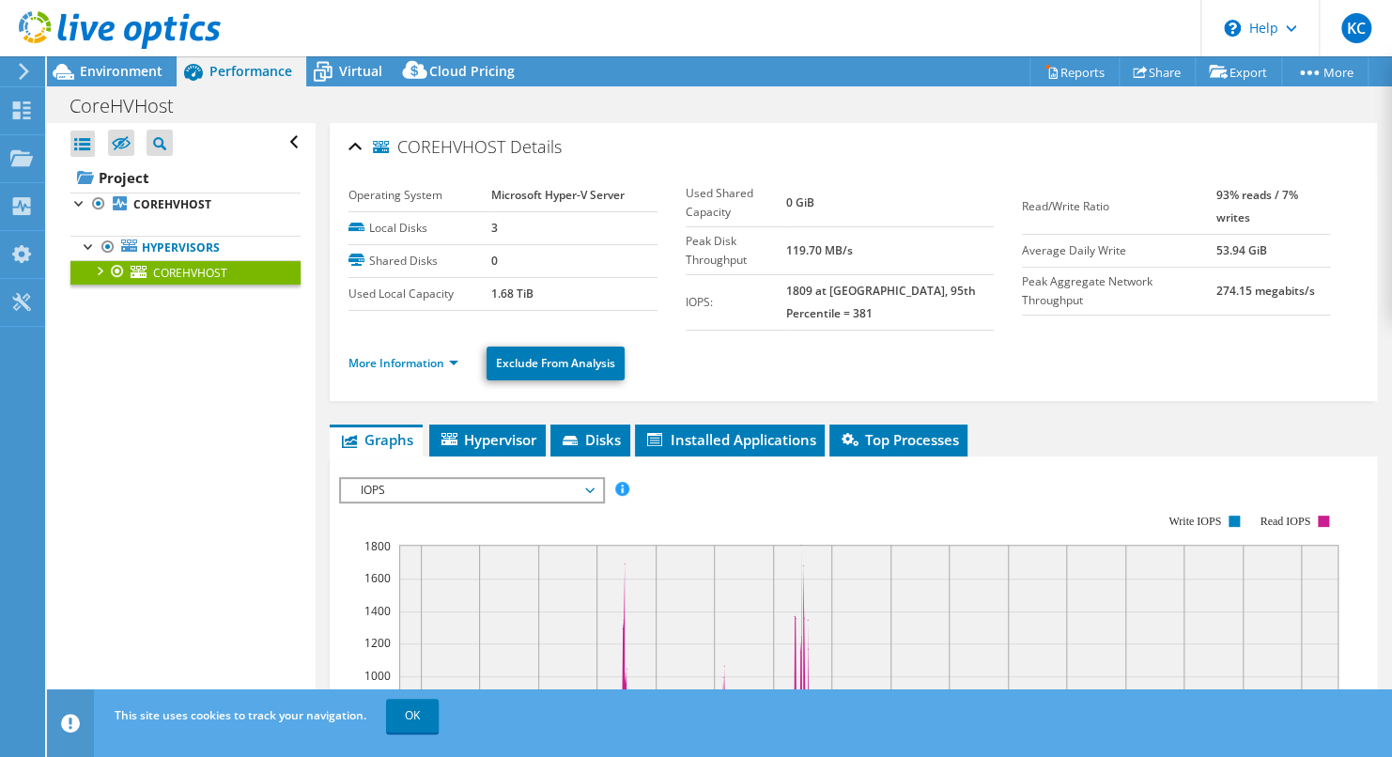
scroll to position [19, 0]
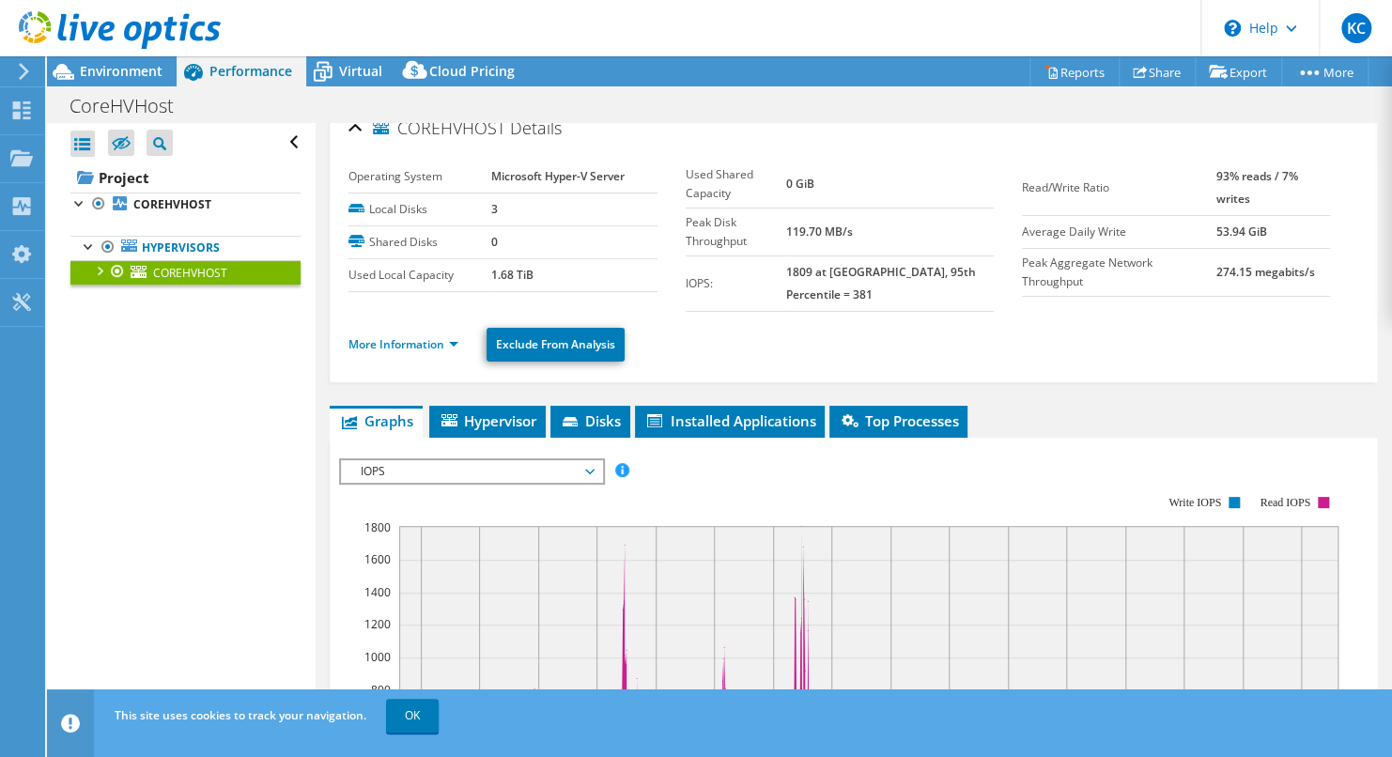
click at [116, 60] on div at bounding box center [110, 31] width 221 height 63
click at [116, 63] on span "Environment" at bounding box center [121, 71] width 83 height 18
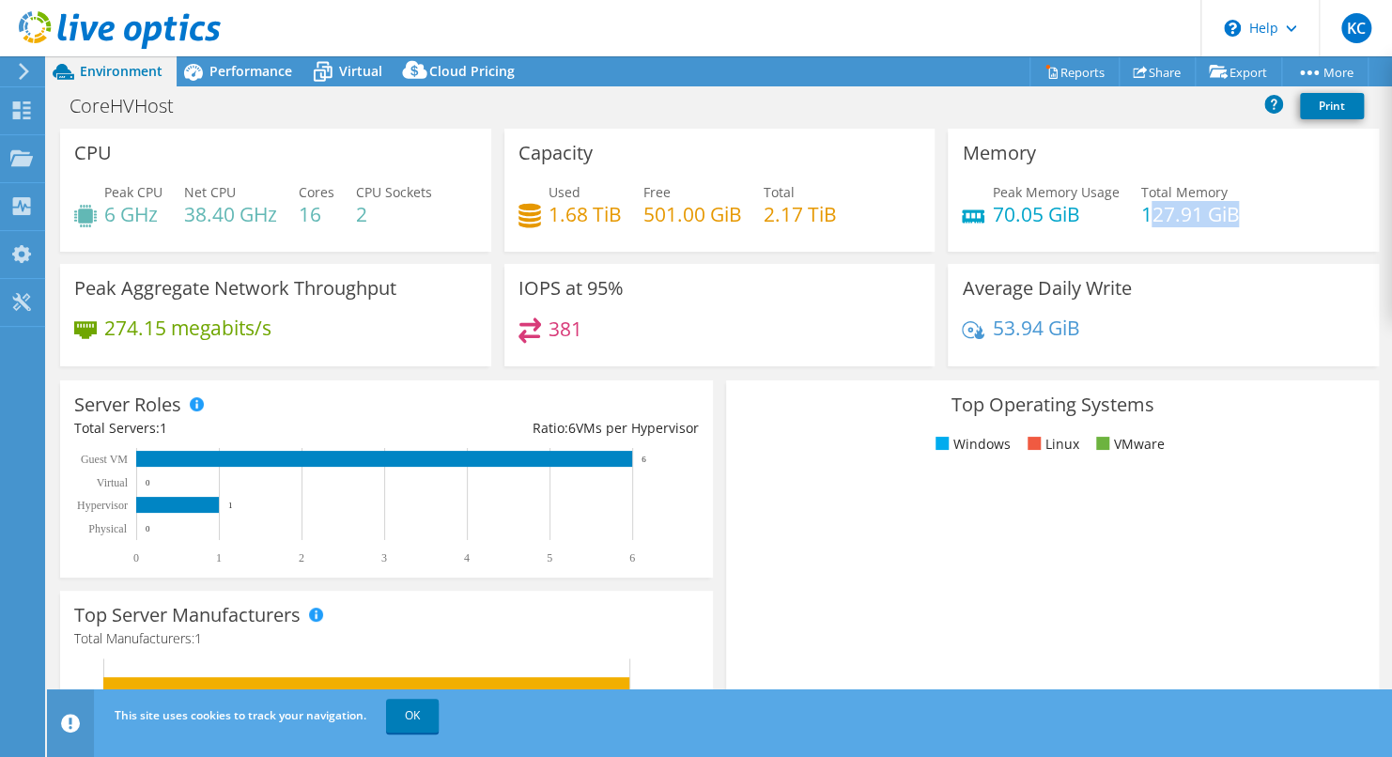
drag, startPoint x: 1229, startPoint y: 215, endPoint x: 1135, endPoint y: 217, distance: 93.9
click at [1135, 217] on div "Peak Memory Usage 70.05 GiB Total Memory 127.91 GiB" at bounding box center [1163, 212] width 403 height 61
drag, startPoint x: 1135, startPoint y: 217, endPoint x: 1155, endPoint y: 217, distance: 19.7
click at [1155, 217] on h4 "127.91 GiB" at bounding box center [1189, 214] width 99 height 21
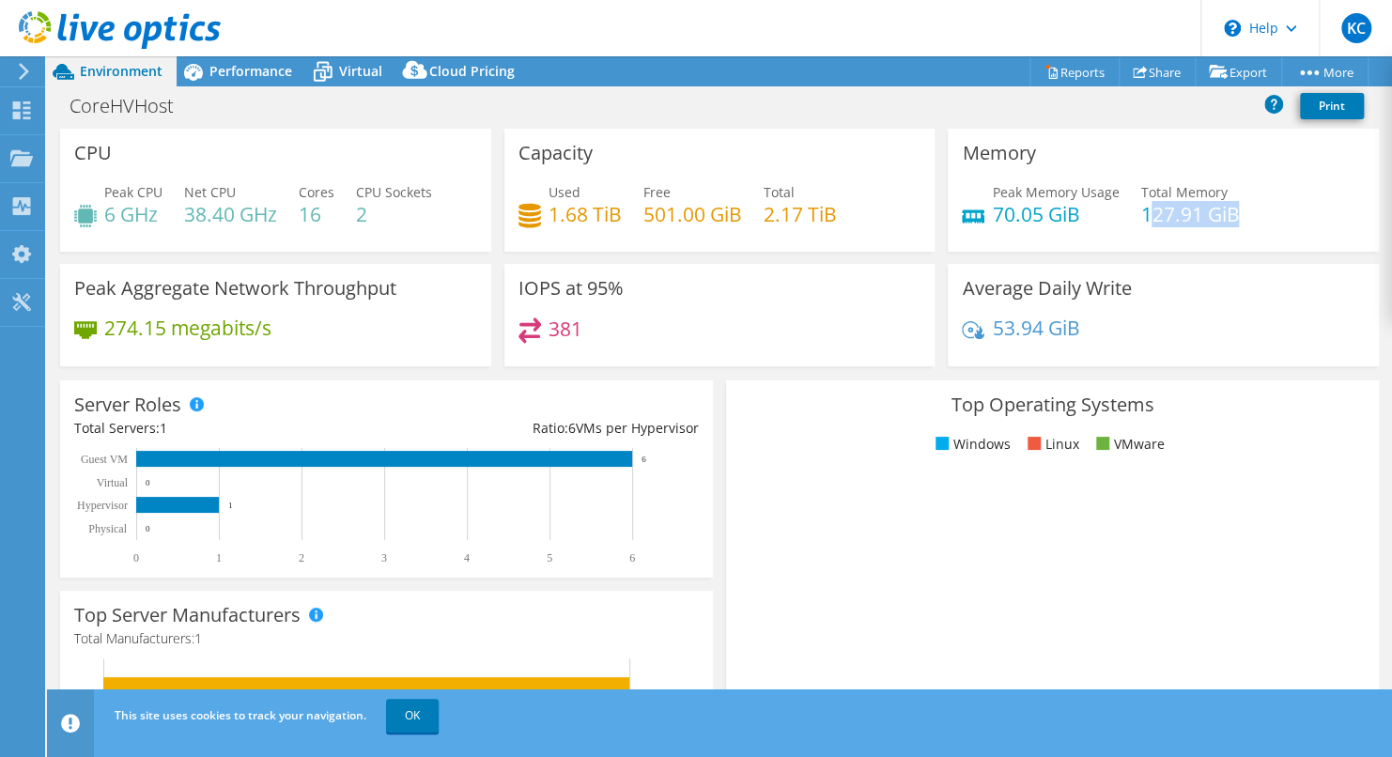
click at [1155, 217] on h4 "127.91 GiB" at bounding box center [1189, 214] width 99 height 21
click at [1068, 197] on span "Peak Memory Usage" at bounding box center [1055, 192] width 127 height 18
click at [240, 71] on span "Performance" at bounding box center [250, 71] width 83 height 18
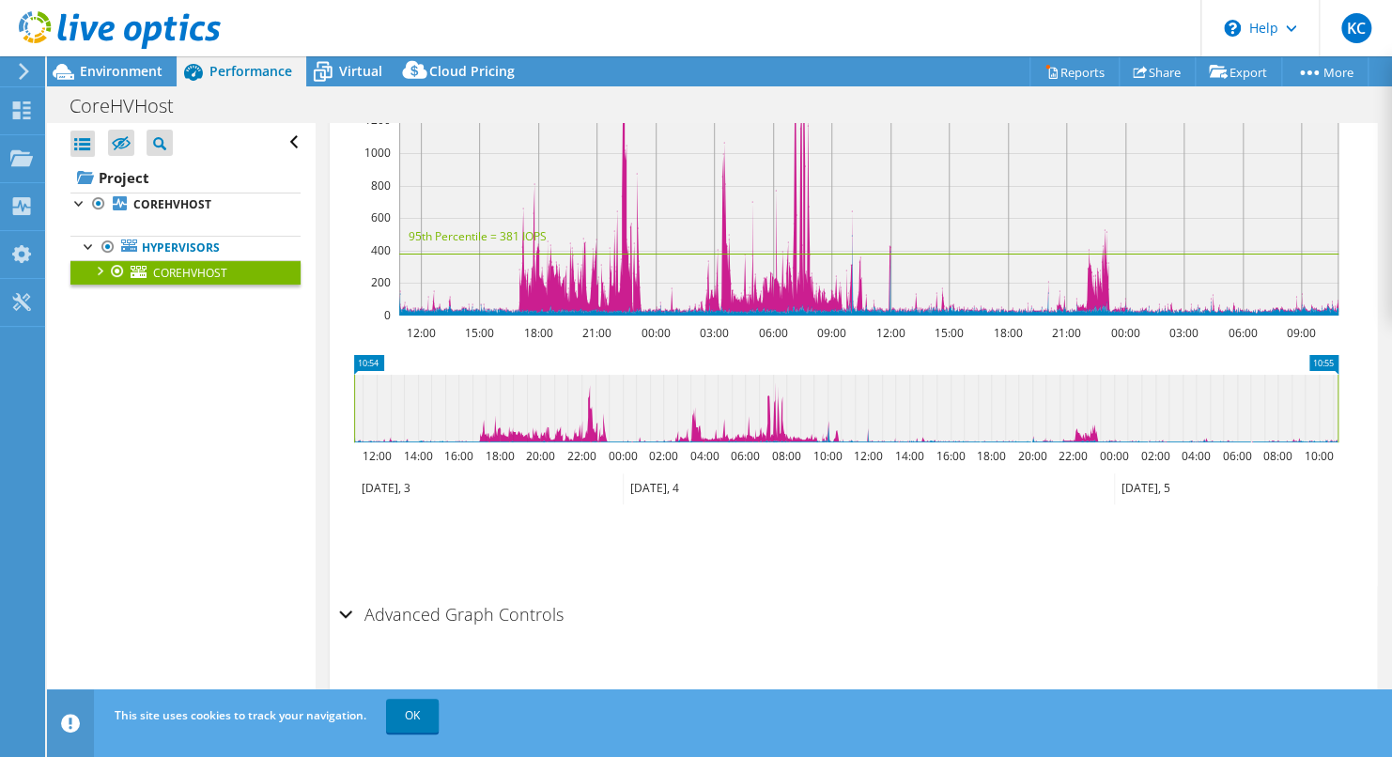
scroll to position [0, 0]
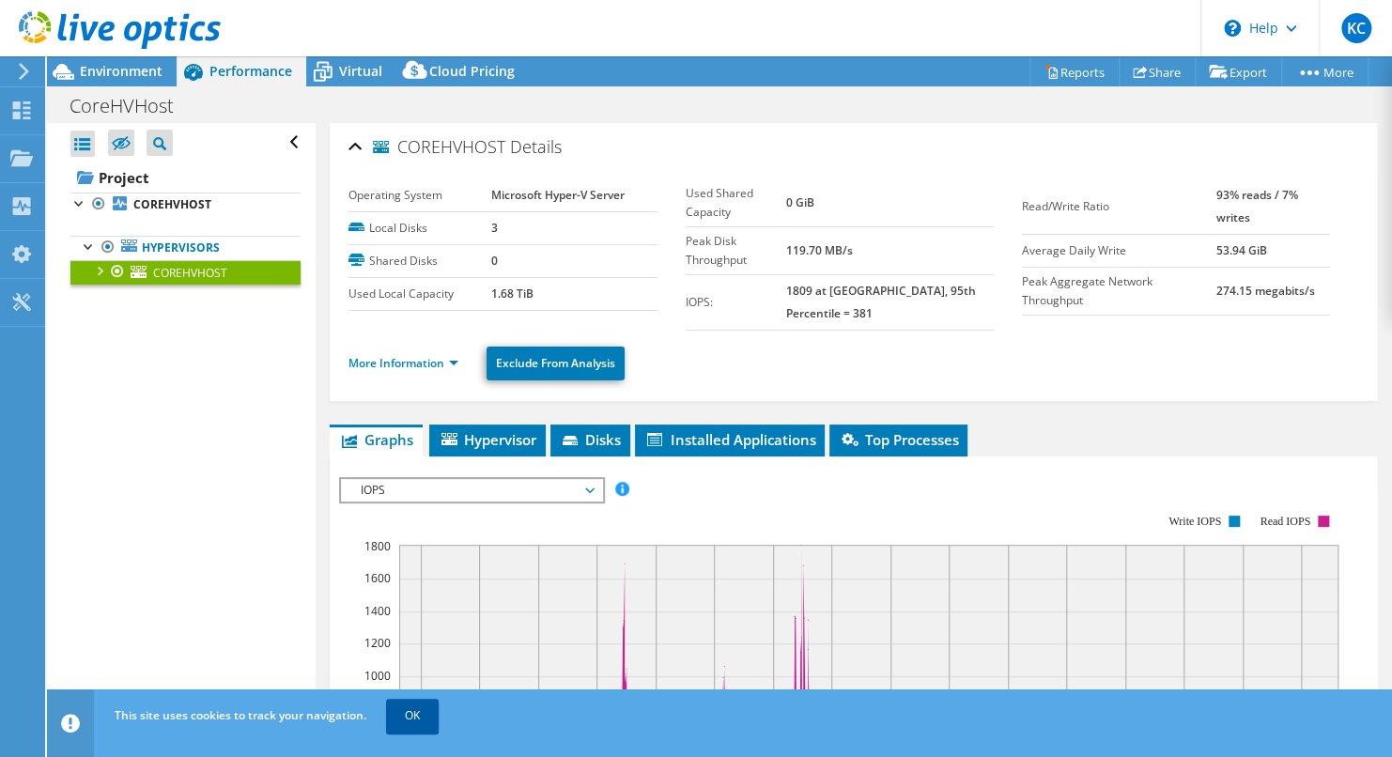
click at [415, 707] on link "OK" at bounding box center [412, 716] width 53 height 34
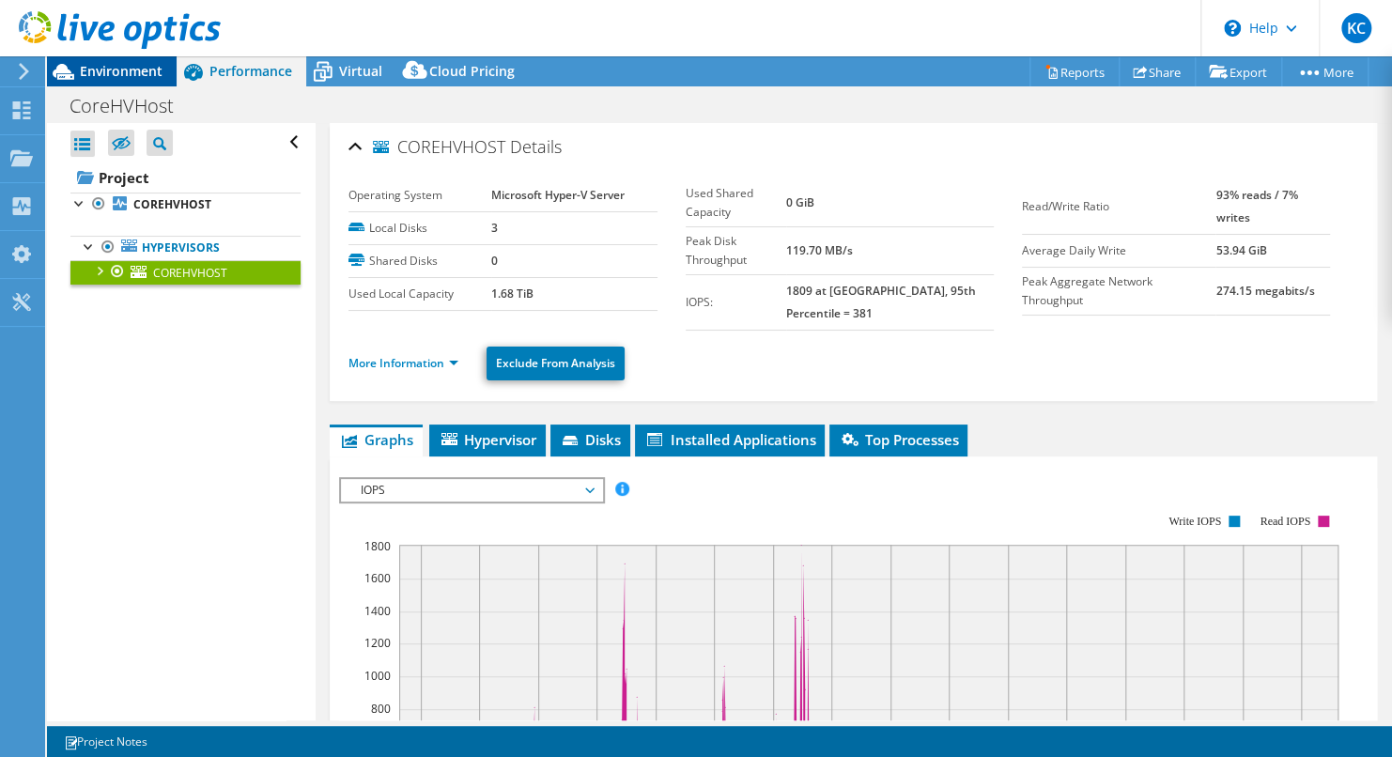
click at [111, 69] on span "Environment" at bounding box center [121, 71] width 83 height 18
